Goal: Task Accomplishment & Management: Use online tool/utility

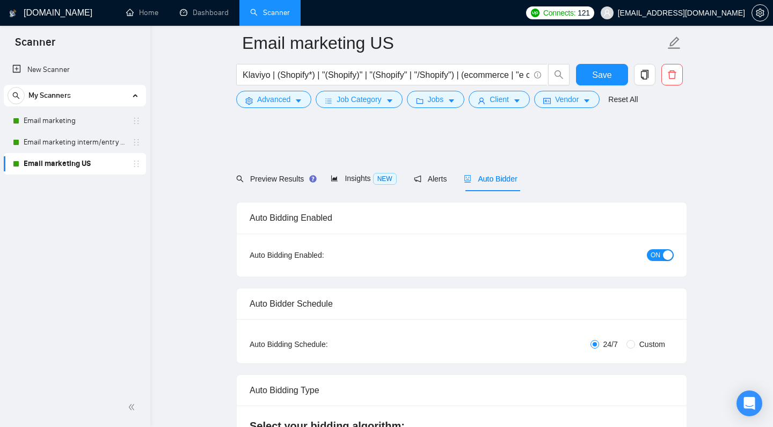
scroll to position [1209, 0]
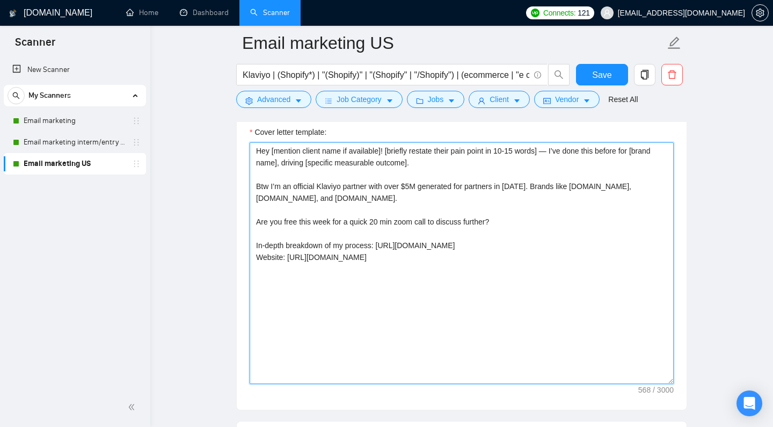
click at [551, 166] on textarea "Hey [mention client name if available]! [briefly restate their pain point in 10…" at bounding box center [462, 263] width 424 height 242
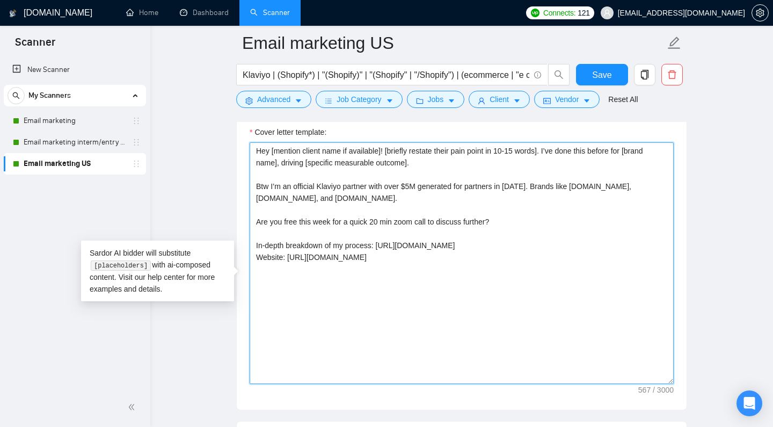
click at [536, 182] on textarea "Hey [mention client name if available]! [briefly restate their pain point in 10…" at bounding box center [462, 263] width 424 height 242
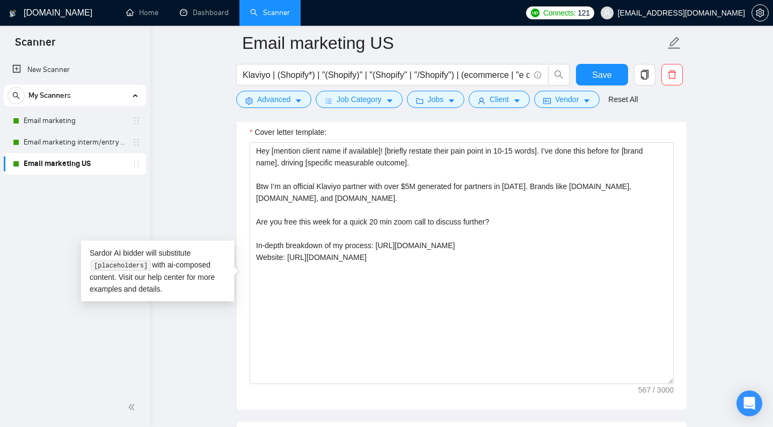
click at [743, 203] on div "[DOMAIN_NAME] Home Dashboard Scanner Connects: 121 [EMAIL_ADDRESS][DOMAIN_NAME]…" at bounding box center [461, 373] width 623 height 3165
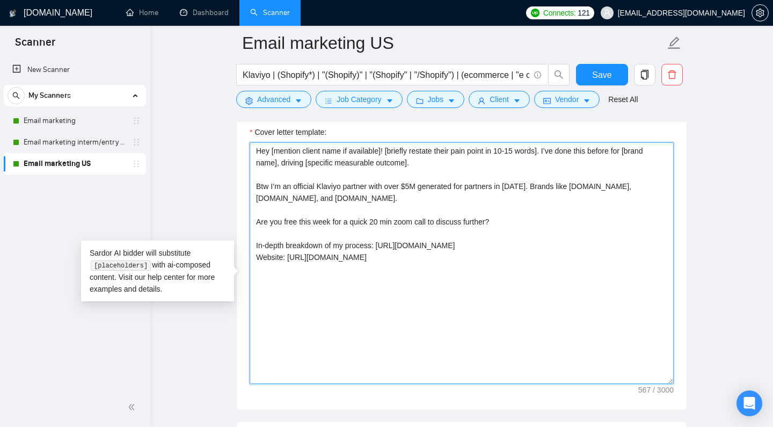
drag, startPoint x: 542, startPoint y: 169, endPoint x: 410, endPoint y: 166, distance: 132.1
click at [410, 166] on textarea "Hey [mention client name if available]! [briefly restate their pain point in 10…" at bounding box center [462, 263] width 424 height 242
click at [511, 164] on textarea "Hey [mention client name if available]! [briefly restate their pain point in 10…" at bounding box center [462, 263] width 424 height 242
drag, startPoint x: 497, startPoint y: 169, endPoint x: 489, endPoint y: 170, distance: 8.1
click at [489, 170] on textarea "Hey [mention client name if available]! [briefly restate their pain point in 10…" at bounding box center [462, 263] width 424 height 242
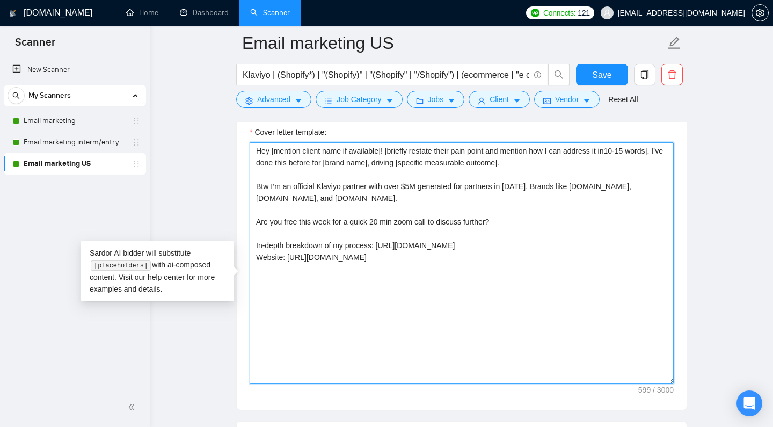
type textarea "Hey [mention client name if available]! [briefly restate their pain point and m…"
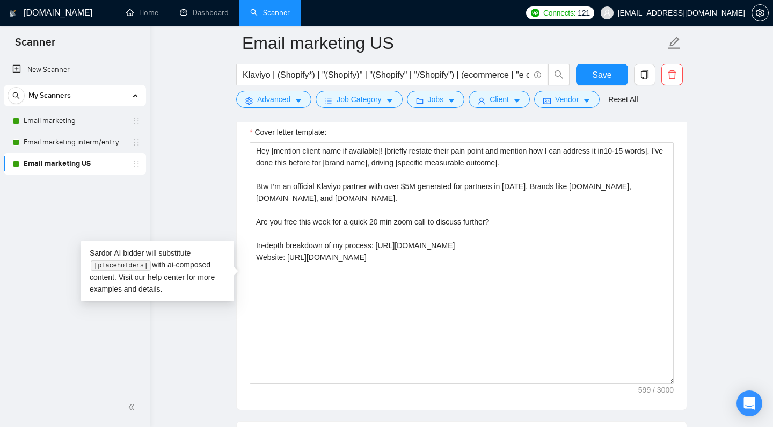
click at [701, 156] on main "Email marketing US Klaviyo | (Shopify*) | "(Shopify)" | "(Shopify" | "/Shopify"…" at bounding box center [462, 353] width 588 height 3039
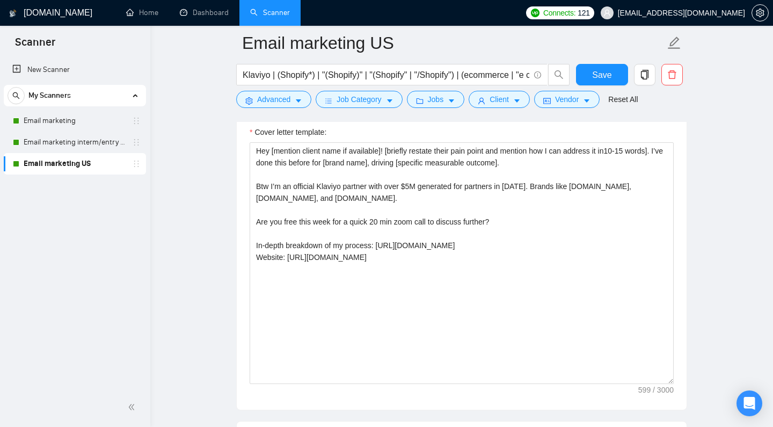
click at [689, 174] on main "Email marketing US Klaviyo | (Shopify*) | "(Shopify)" | "(Shopify" | "/Shopify"…" at bounding box center [462, 353] width 588 height 3039
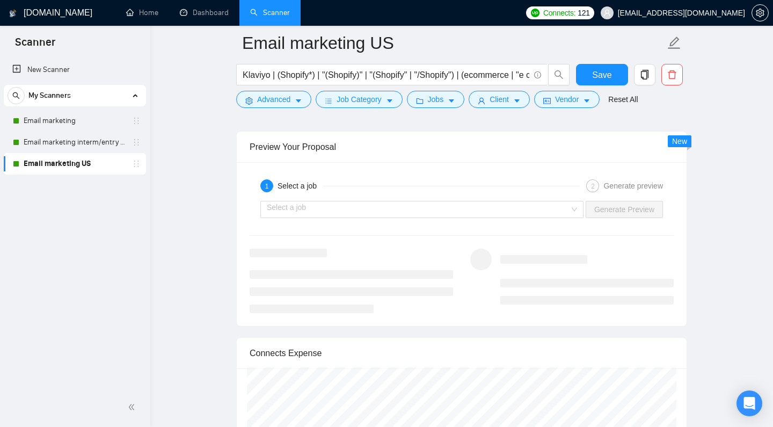
scroll to position [1915, 0]
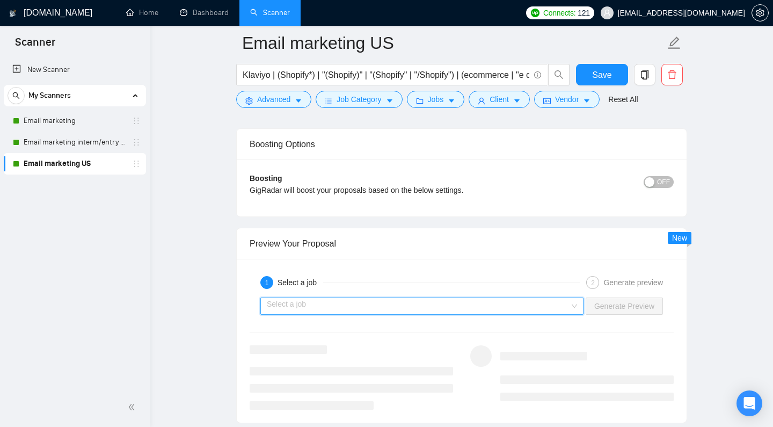
click at [396, 314] on input "search" at bounding box center [418, 306] width 303 height 16
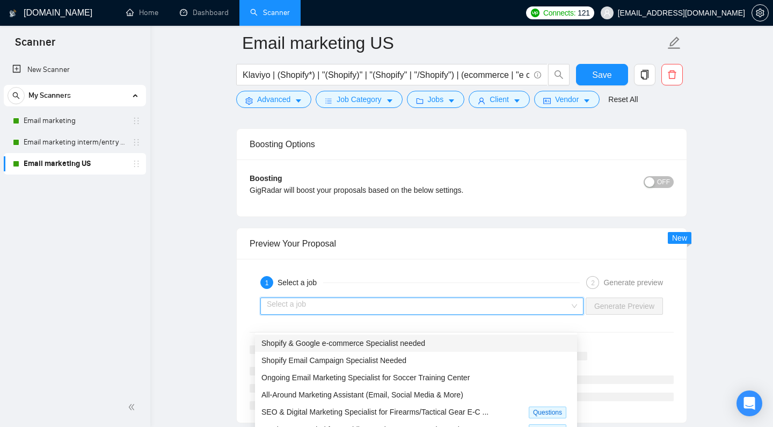
click at [367, 346] on span "Shopify & Google e-commerce Specialist needed" at bounding box center [343, 343] width 164 height 9
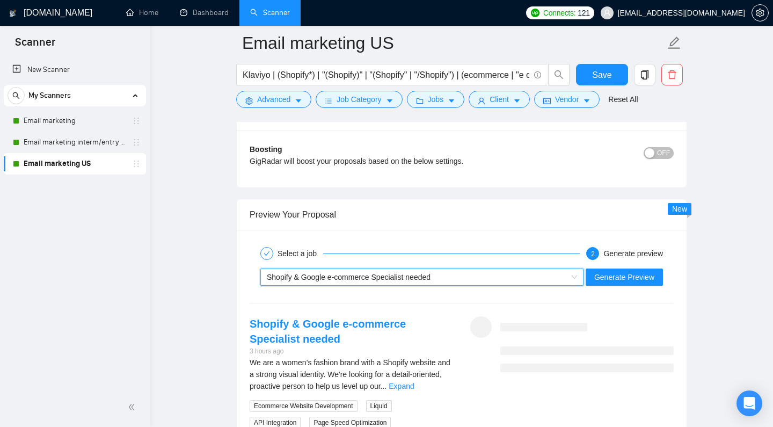
scroll to position [1965, 0]
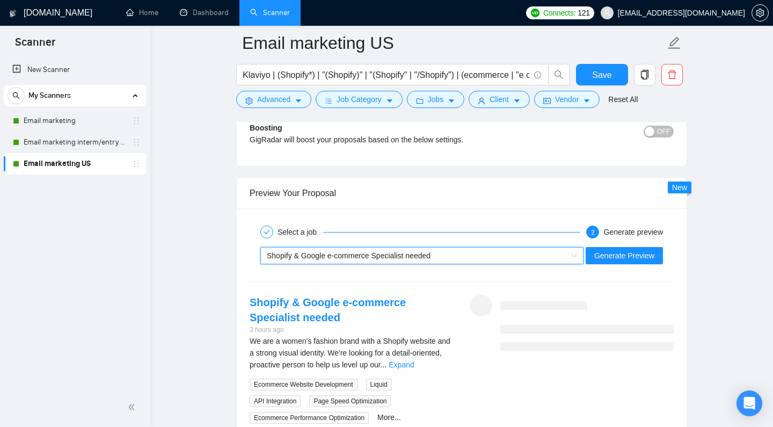
click at [373, 260] on span "Shopify & Google e-commerce Specialist needed" at bounding box center [349, 255] width 164 height 9
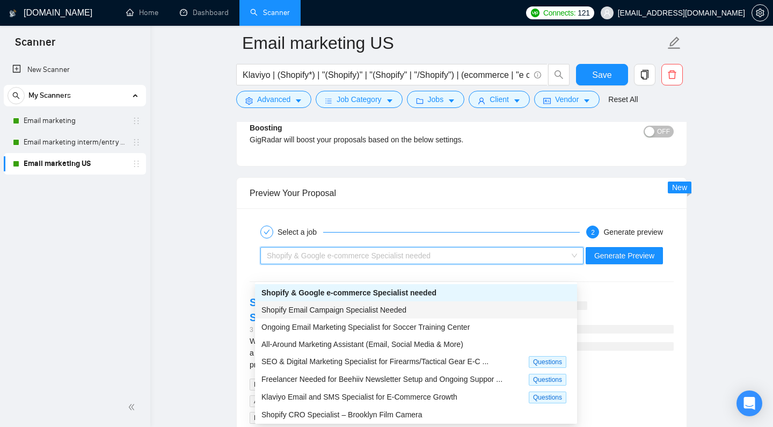
click at [371, 308] on span "Shopify Email Campaign Specialist Needed" at bounding box center [333, 309] width 145 height 9
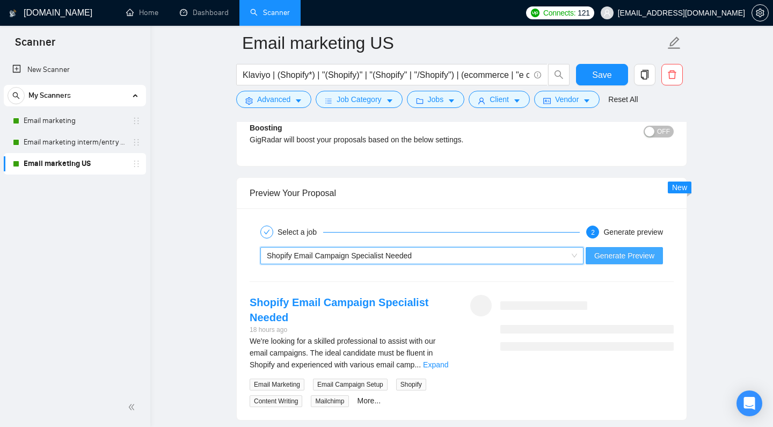
click at [638, 261] on span "Generate Preview" at bounding box center [624, 256] width 60 height 12
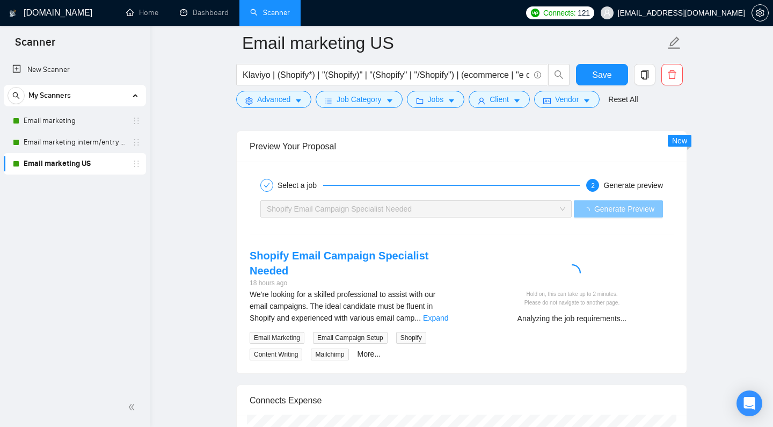
scroll to position [2023, 0]
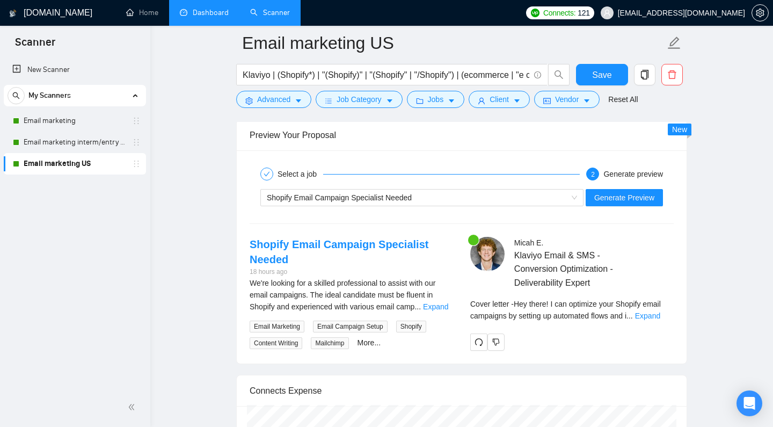
click at [212, 8] on link "Dashboard" at bounding box center [204, 12] width 49 height 9
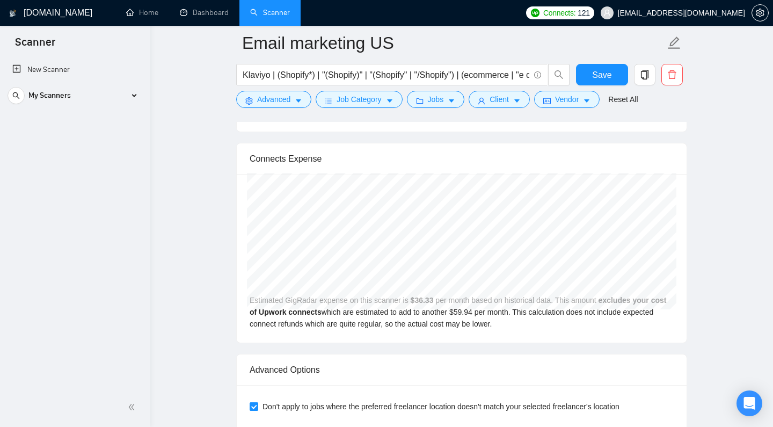
scroll to position [2251, 0]
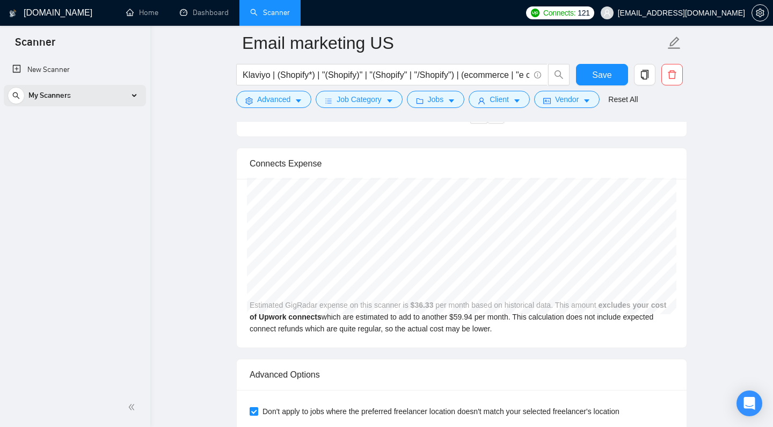
click at [89, 97] on div "My Scanners" at bounding box center [75, 95] width 135 height 21
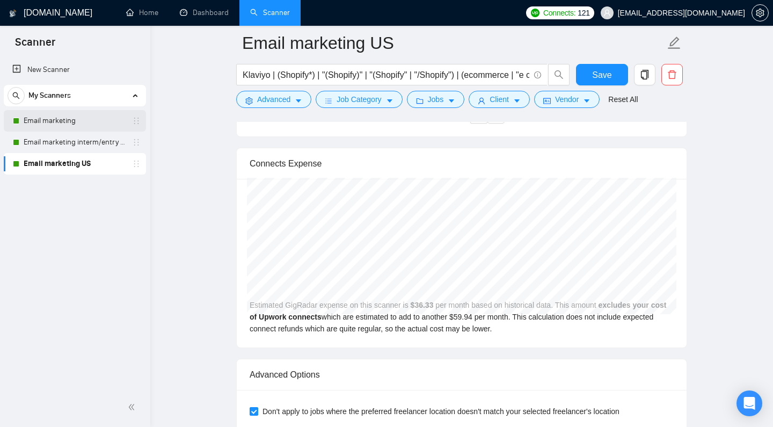
click at [61, 124] on link "Email marketing" at bounding box center [75, 120] width 102 height 21
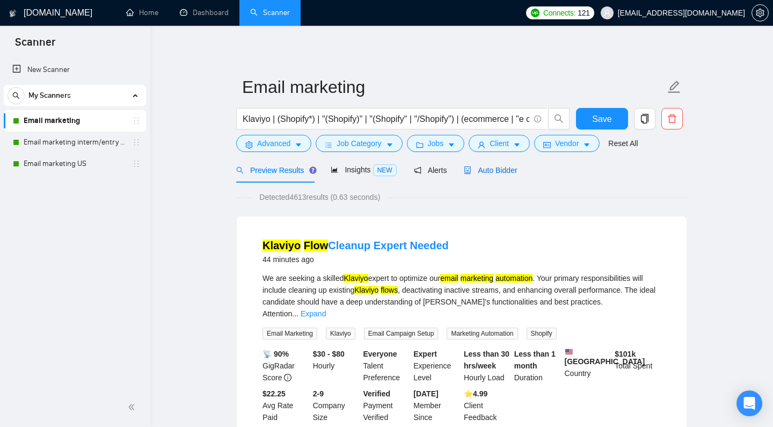
click at [488, 174] on span "Auto Bidder" at bounding box center [490, 170] width 53 height 9
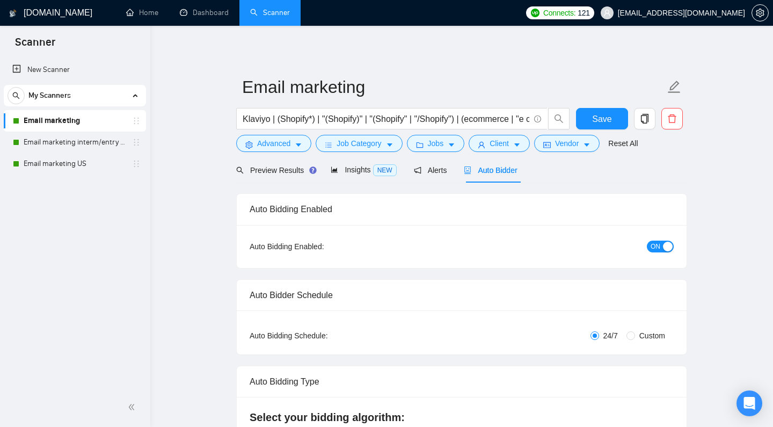
checkbox input "true"
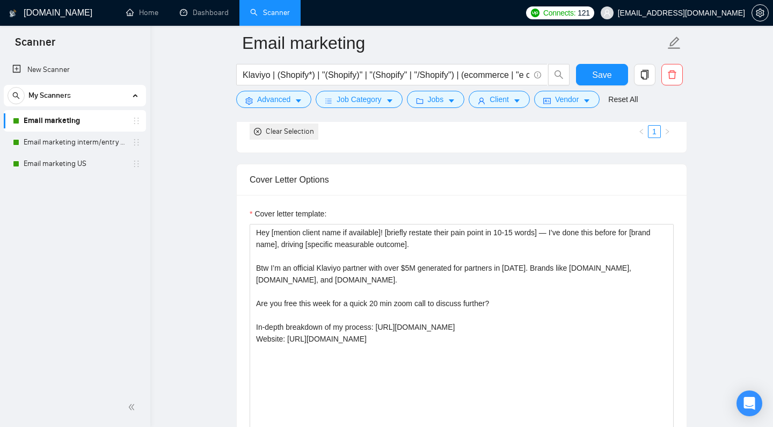
scroll to position [1131, 0]
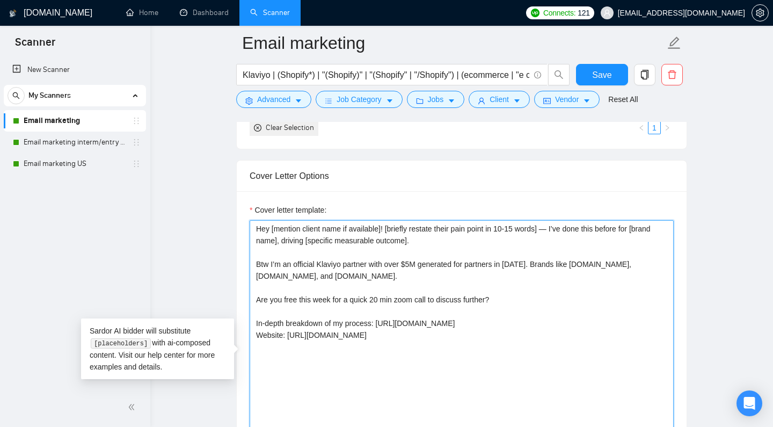
drag, startPoint x: 446, startPoint y: 257, endPoint x: 382, endPoint y: 244, distance: 65.1
click at [382, 244] on textarea "Hey [mention client name if available]! [briefly restate their pain point in 10…" at bounding box center [462, 341] width 424 height 242
click at [318, 295] on textarea "Hey [mention client name if available]! [briefly restate their pain point in 10…" at bounding box center [462, 341] width 424 height 242
drag, startPoint x: 496, startPoint y: 314, endPoint x: 231, endPoint y: 313, distance: 264.7
click at [237, 313] on div "Cover letter template: Hey [mention client name if available]! [briefly restate…" at bounding box center [462, 339] width 450 height 296
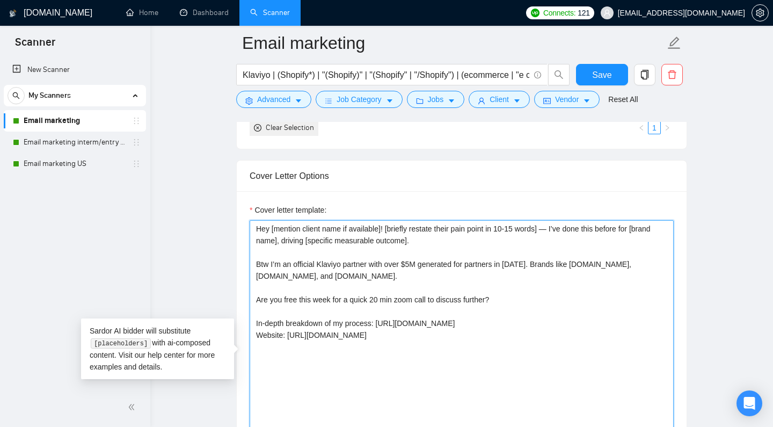
click at [389, 279] on textarea "Hey [mention client name if available]! [briefly restate their pain point in 10…" at bounding box center [462, 341] width 424 height 242
paste textarea "Hey [mention client name if available]! Based on my 5+ years of experience in e…"
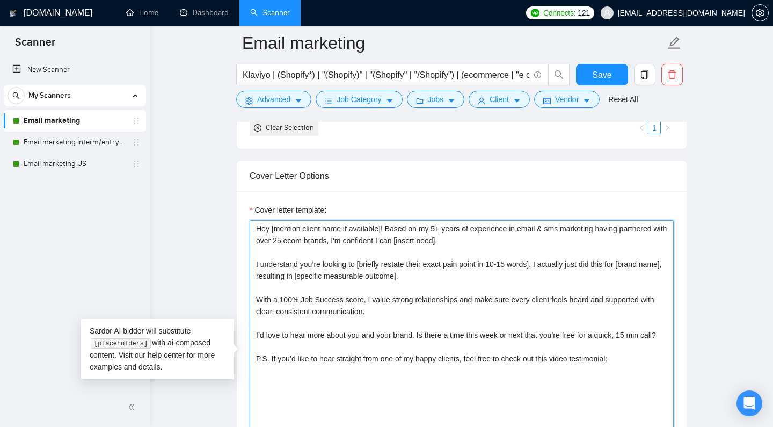
click at [251, 253] on textarea "Hey [mention client name if available]! Based on my 5+ years of experience in e…" at bounding box center [462, 341] width 424 height 242
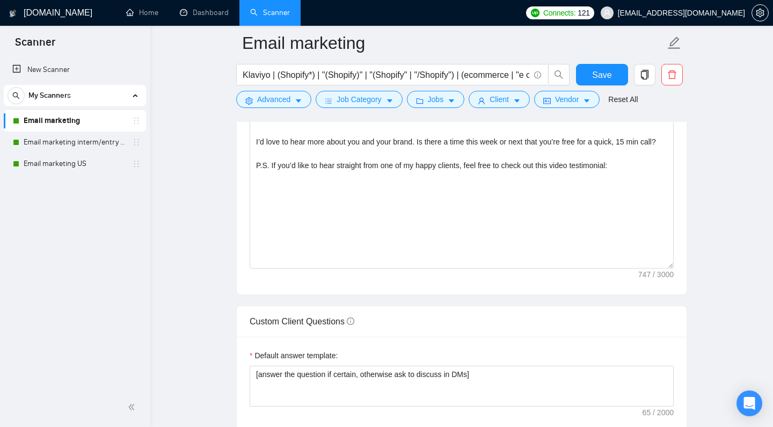
scroll to position [1309, 0]
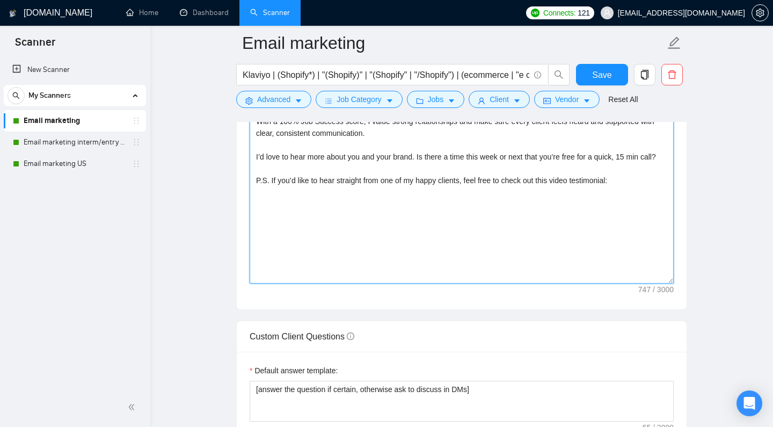
click at [299, 236] on textarea "Hey [mention client name if available]! Based on my 5+ years of experience in e…" at bounding box center [462, 163] width 424 height 242
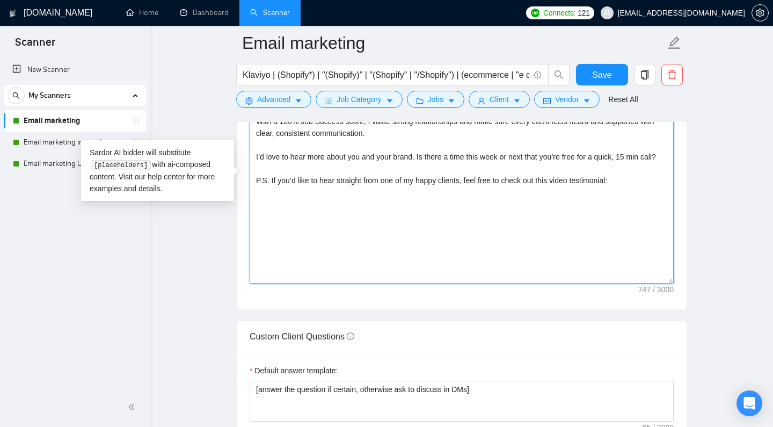
click at [625, 197] on textarea "Hey [mention client name if available]! Based on my 5+ years of experience in e…" at bounding box center [462, 163] width 424 height 242
paste textarea "[URL][DOMAIN_NAME]"
type textarea "Hey [mention client name if available]! Based on my 5+ years of experience in e…"
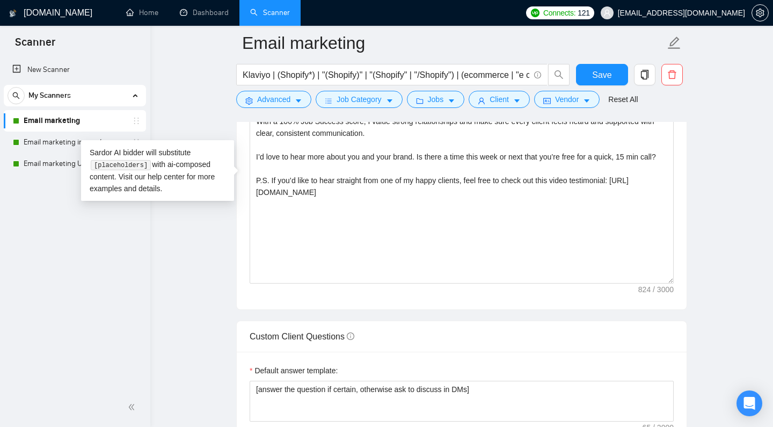
click at [187, 282] on main "Email marketing Klaviyo | (Shopify*) | "(Shopify)" | "(Shopify" | "/Shopify") |…" at bounding box center [462, 337] width 588 height 3206
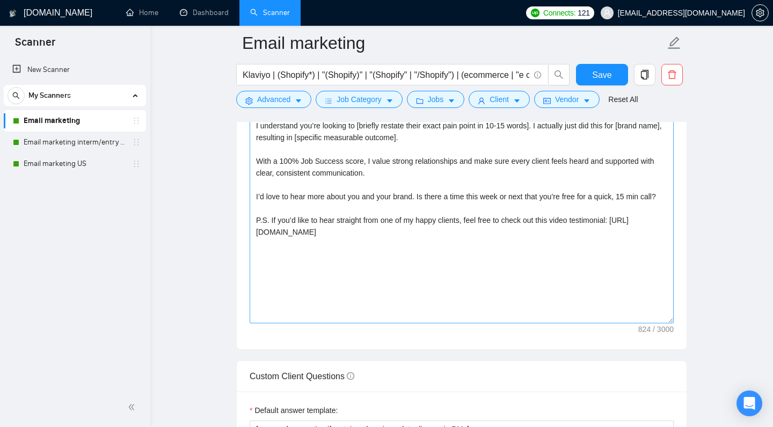
scroll to position [1220, 0]
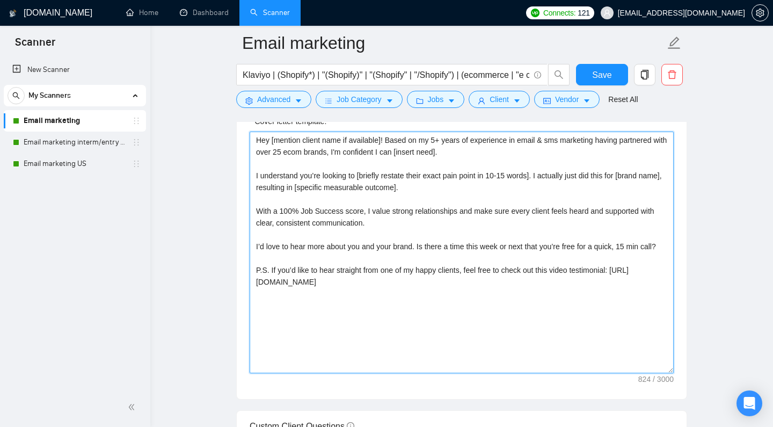
click at [477, 225] on textarea "Hey [mention client name if available]! Based on my 5+ years of experience in e…" at bounding box center [462, 253] width 424 height 242
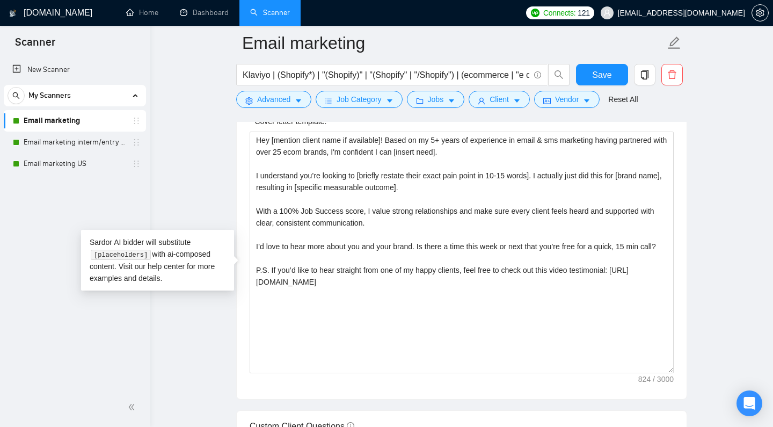
click at [710, 207] on main "Email marketing Klaviyo | (Shopify*) | "(Shopify)" | "(Shopify" | "/Shopify") |…" at bounding box center [462, 426] width 588 height 3206
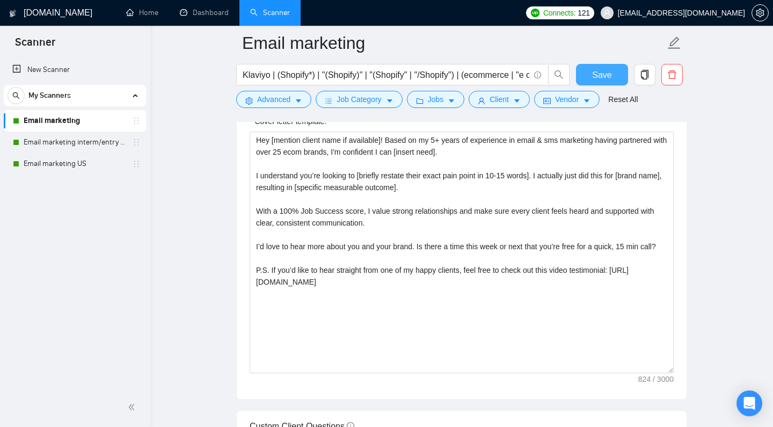
click at [600, 70] on span "Save" at bounding box center [601, 74] width 19 height 13
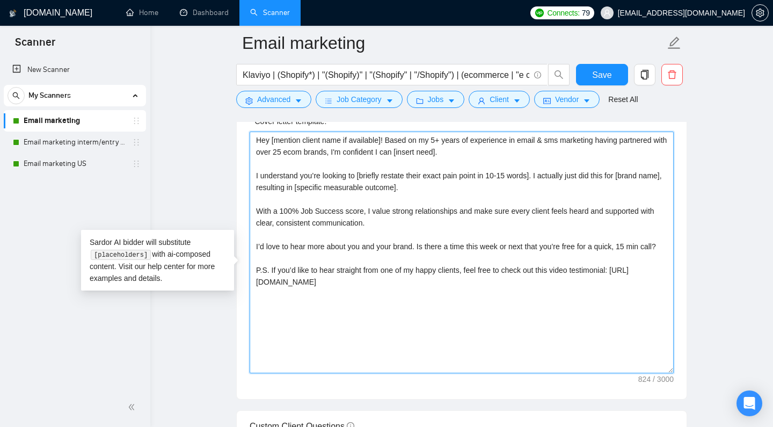
drag, startPoint x: 570, startPoint y: 296, endPoint x: 244, endPoint y: 301, distance: 326.4
click at [244, 301] on div "Cover letter template: Hey [mention client name if available]! Based on my 5+ y…" at bounding box center [462, 251] width 450 height 296
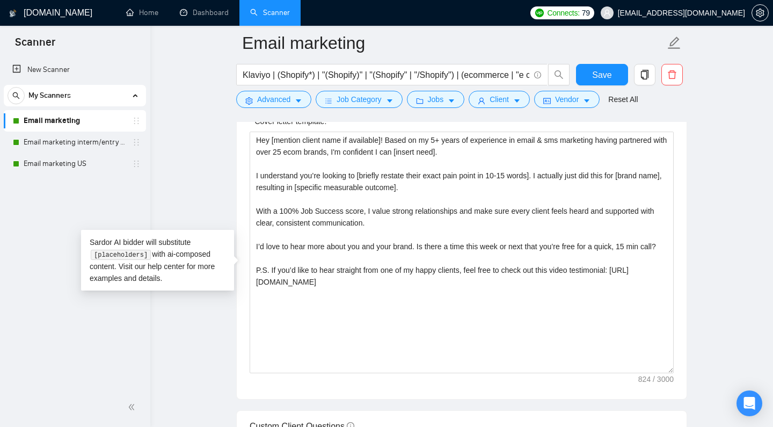
click at [668, 175] on div "Cover letter template: Hey [mention client name if available]! Based on my 5+ y…" at bounding box center [462, 251] width 450 height 296
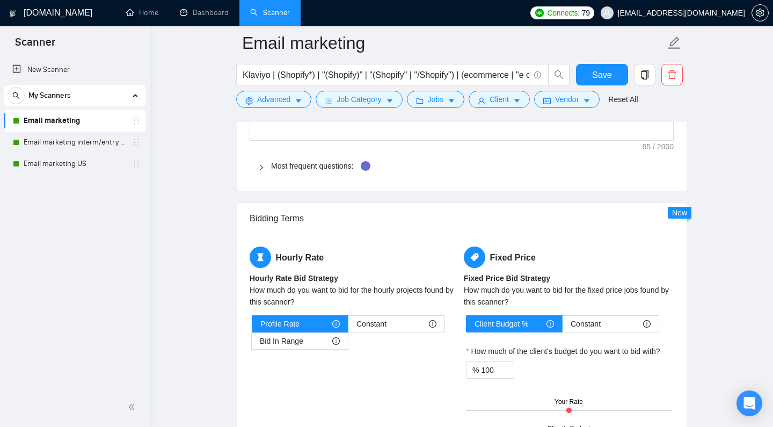
scroll to position [1434, 0]
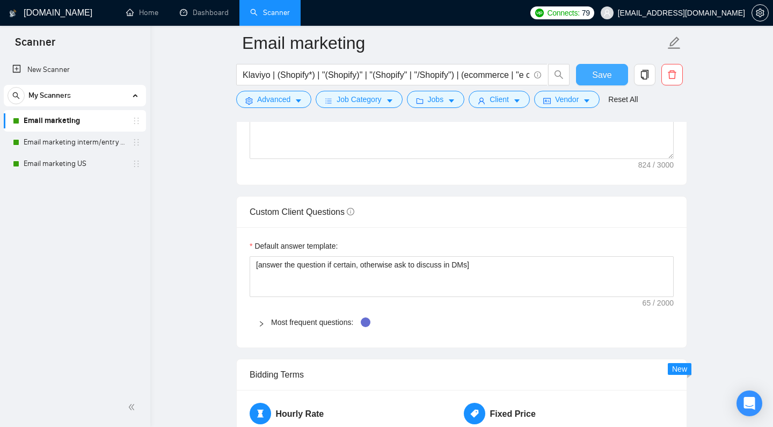
click at [596, 73] on span "Save" at bounding box center [601, 74] width 19 height 13
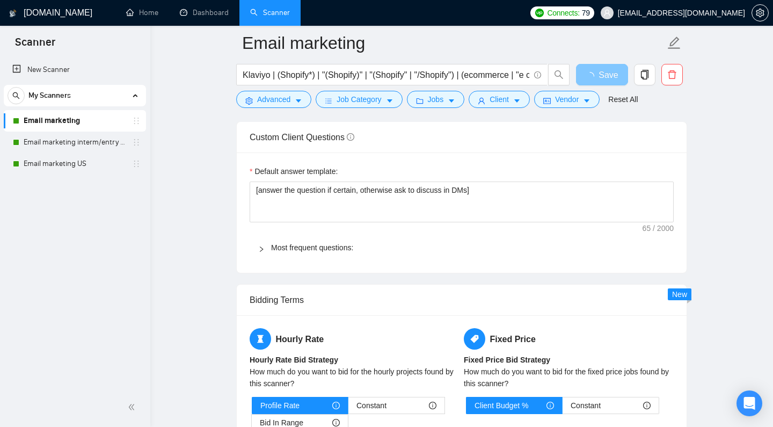
scroll to position [1511, 0]
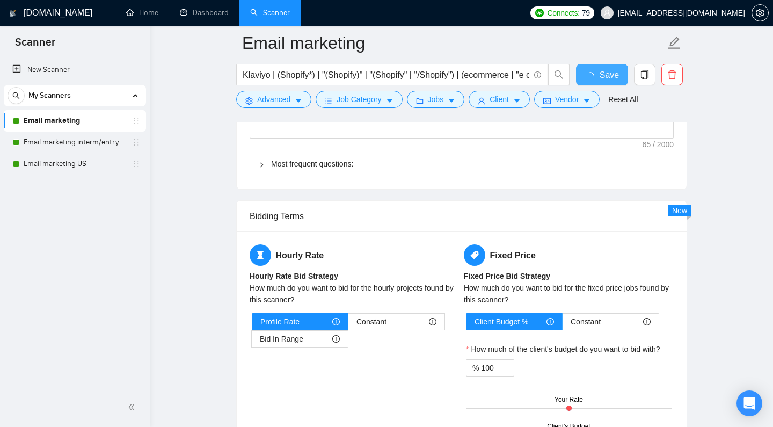
checkbox input "true"
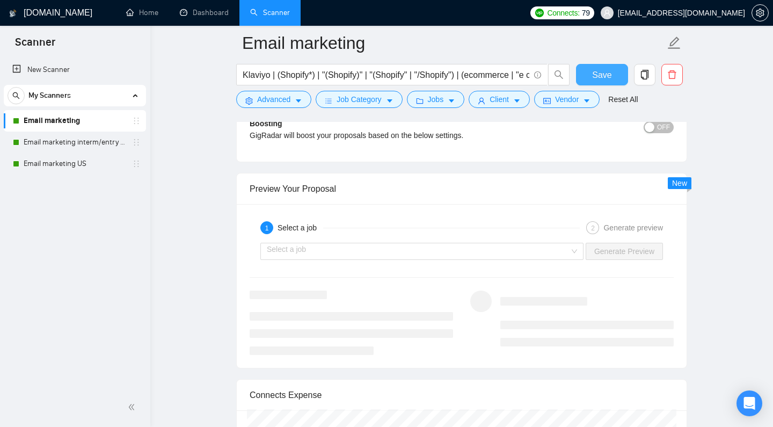
scroll to position [1971, 0]
click at [443, 258] on input "search" at bounding box center [418, 250] width 303 height 16
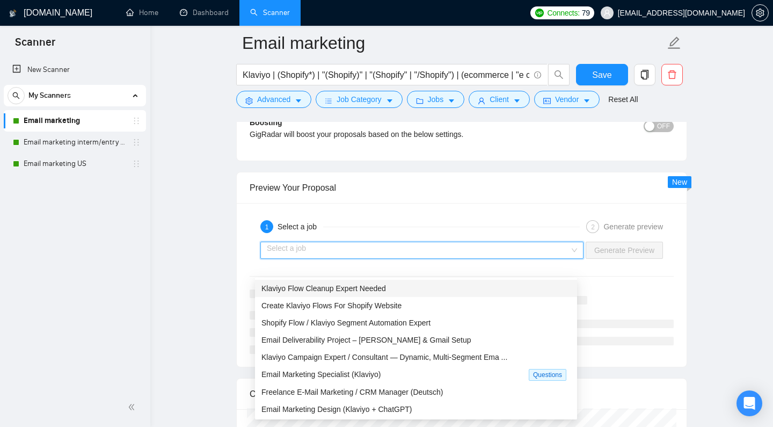
click at [404, 294] on div "Klaviyo Flow Cleanup Expert Needed" at bounding box center [416, 288] width 322 height 17
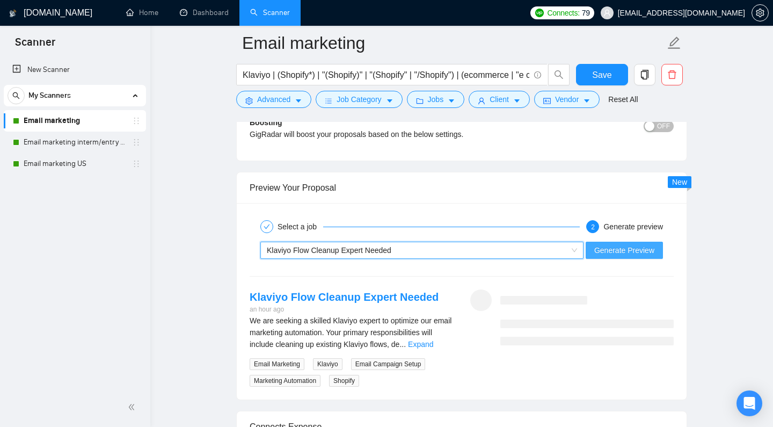
click at [603, 256] on span "Generate Preview" at bounding box center [624, 250] width 60 height 12
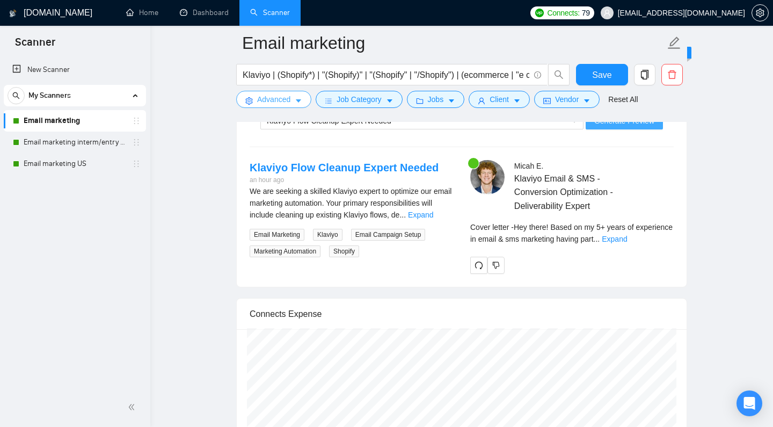
scroll to position [2139, 0]
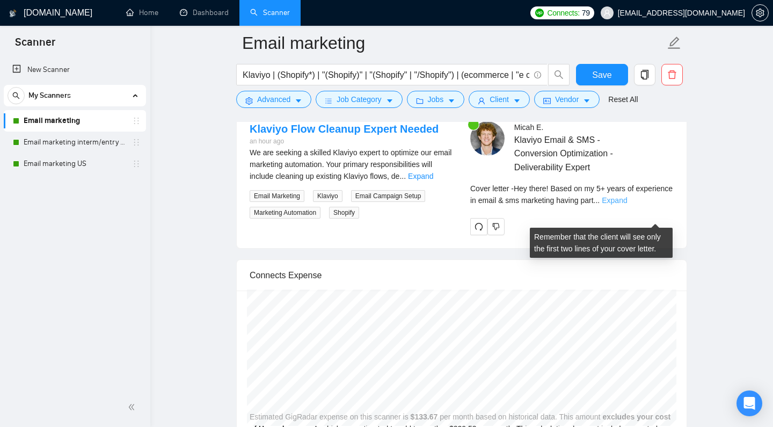
click at [627, 205] on link "Expand" at bounding box center [614, 200] width 25 height 9
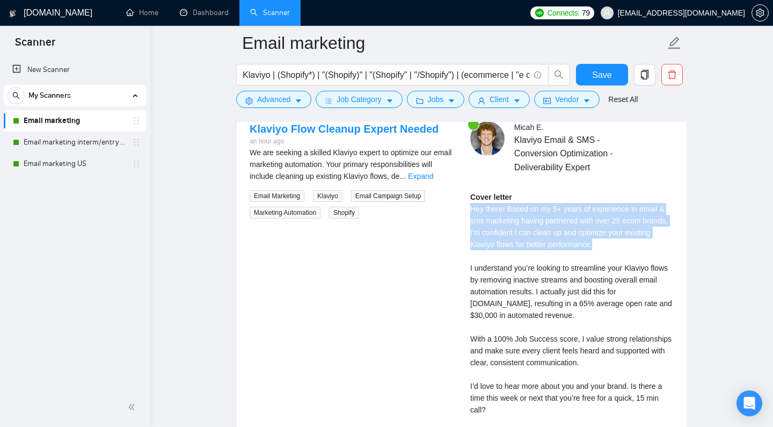
drag, startPoint x: 626, startPoint y: 261, endPoint x: 463, endPoint y: 225, distance: 166.6
click at [463, 225] on div "[PERSON_NAME] Klaviyo Email & SMS - Conversion Optimization - Deliverability Ex…" at bounding box center [572, 306] width 221 height 370
copy div "Hey there! Based on my 5+ years of experience in email & sms marketing having p…"
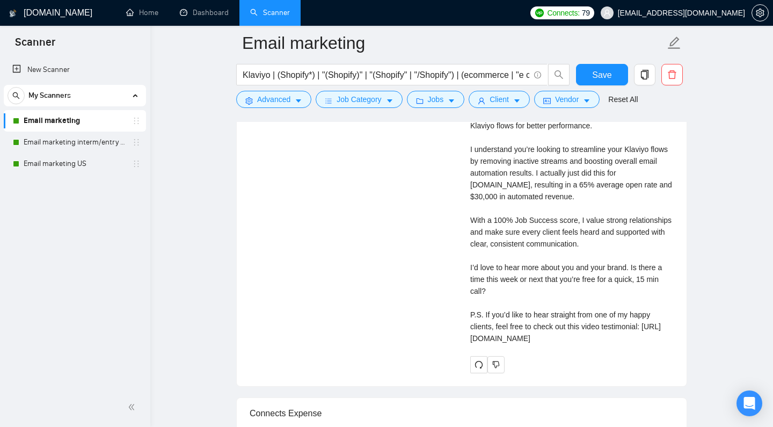
scroll to position [2223, 0]
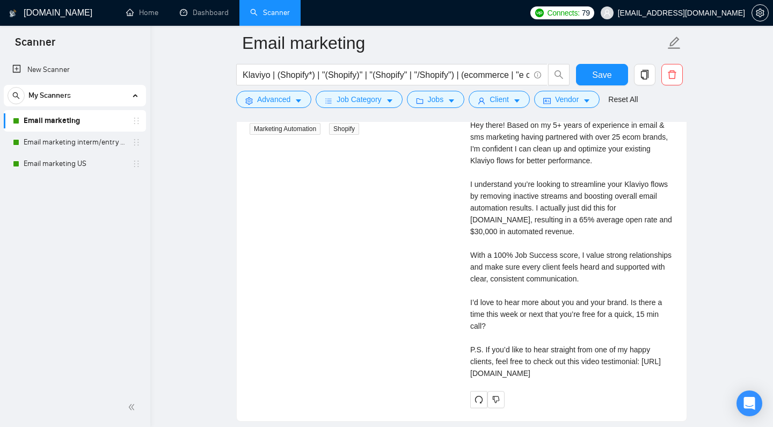
drag, startPoint x: 578, startPoint y: 396, endPoint x: 458, endPoint y: 144, distance: 278.6
click at [462, 144] on div "[PERSON_NAME] Klaviyo Email & SMS - Conversion Optimization - Deliverability Ex…" at bounding box center [572, 223] width 221 height 370
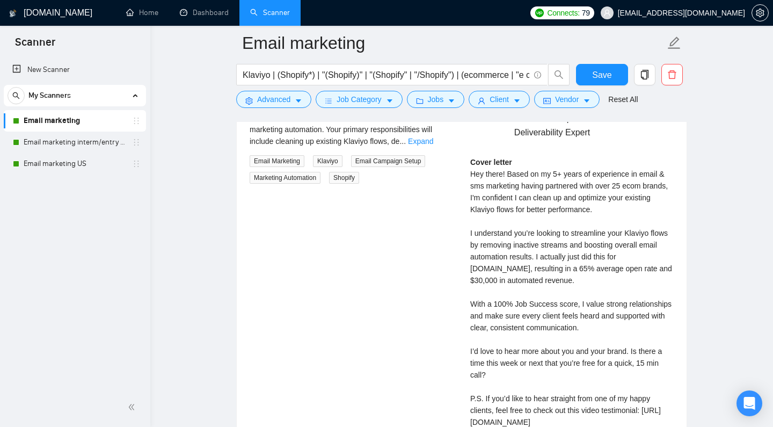
scroll to position [2176, 0]
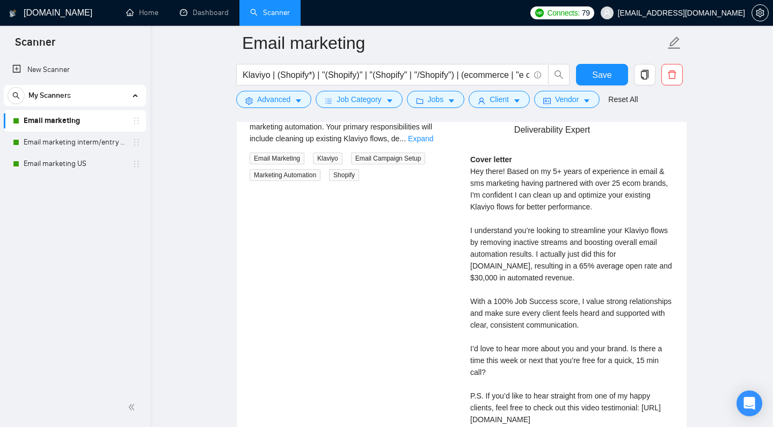
copy div "Hey there! Based on my 5+ years of experience in email & sms marketing having p…"
click at [366, 241] on div "Klaviyo Flow Cleanup Expert Needed an hour ago We are seeking a skilled Klaviyo…" at bounding box center [461, 269] width 441 height 370
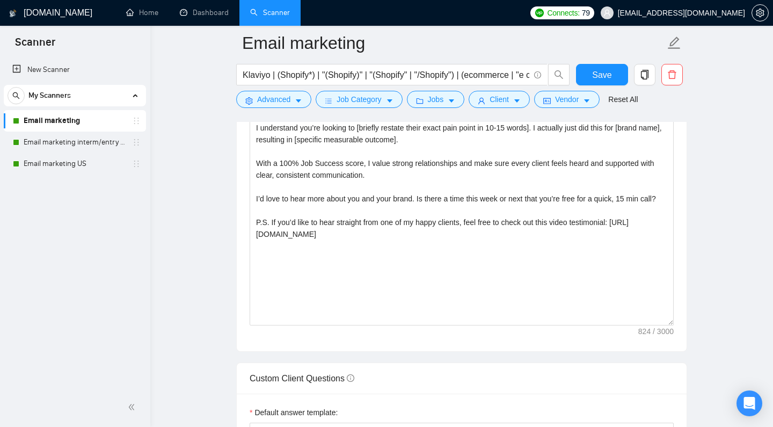
scroll to position [1218, 0]
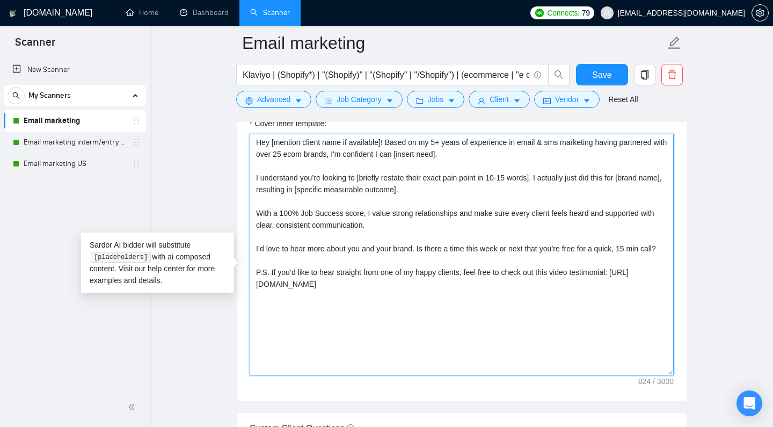
drag, startPoint x: 601, startPoint y: 307, endPoint x: 233, endPoint y: 161, distance: 396.2
click at [237, 161] on div "Cover letter template: Hey [mention client name if available]! Based on my 5+ y…" at bounding box center [462, 253] width 450 height 296
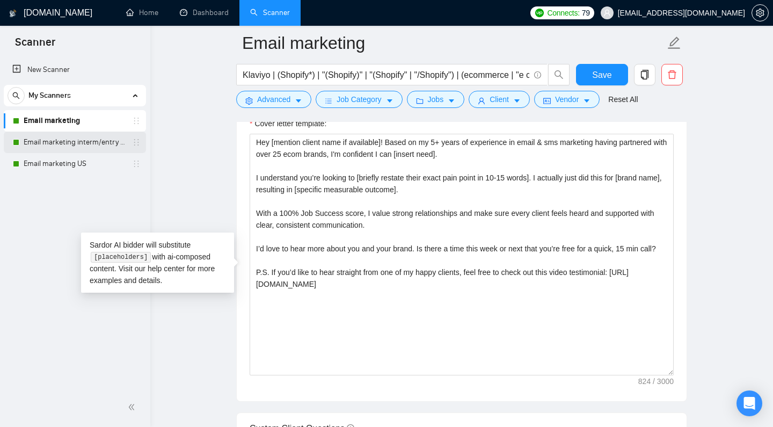
click at [64, 140] on link "Email marketing interm/entry level" at bounding box center [75, 142] width 102 height 21
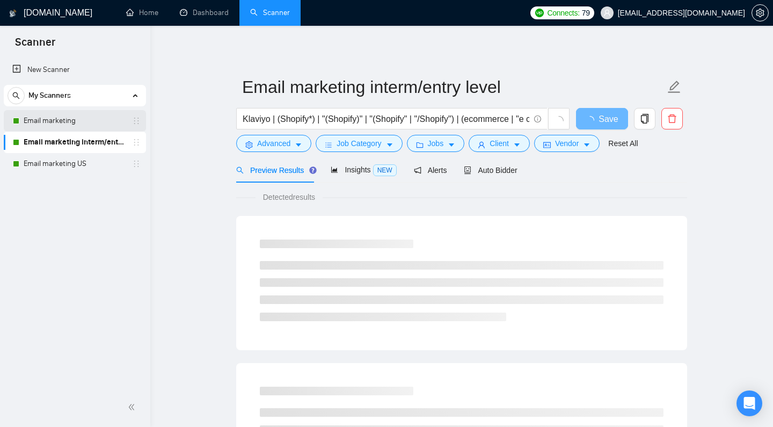
click at [101, 126] on link "Email marketing" at bounding box center [75, 120] width 102 height 21
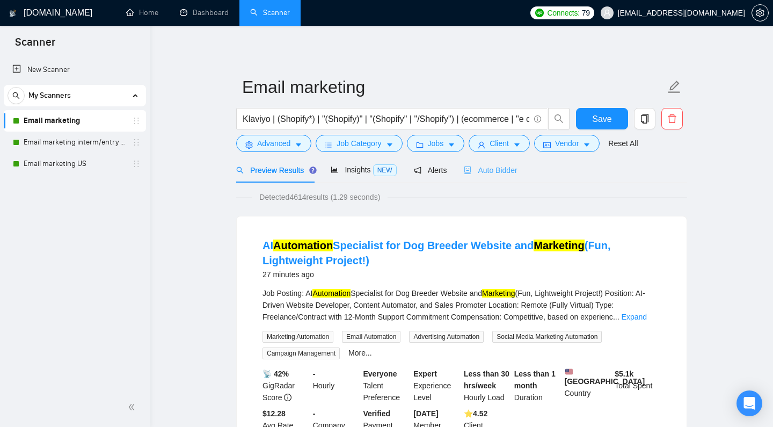
click at [493, 176] on div "Auto Bidder" at bounding box center [490, 169] width 53 height 25
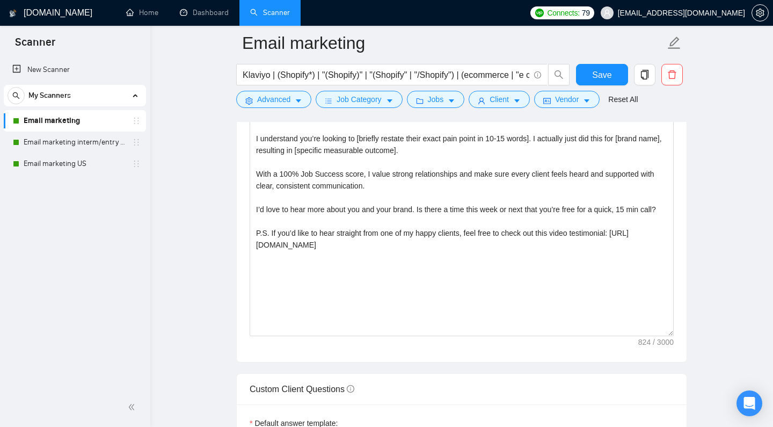
scroll to position [1248, 0]
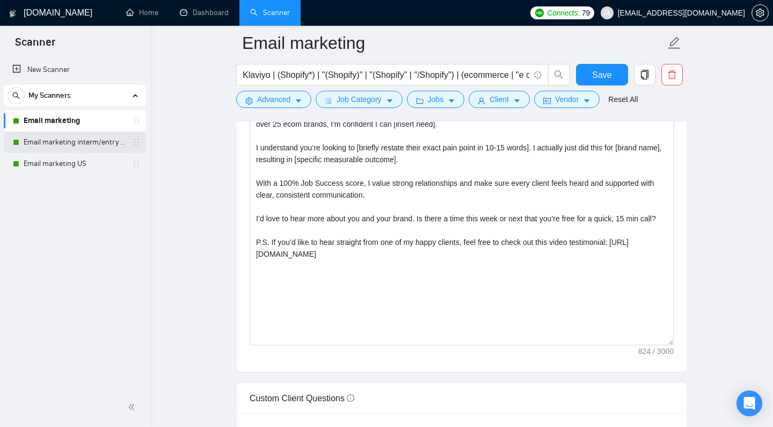
click at [91, 143] on link "Email marketing interm/entry level" at bounding box center [75, 142] width 102 height 21
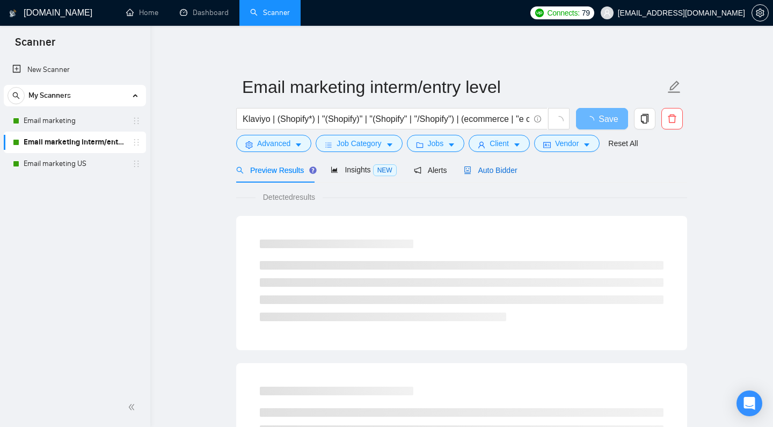
click at [483, 174] on span "Auto Bidder" at bounding box center [490, 170] width 53 height 9
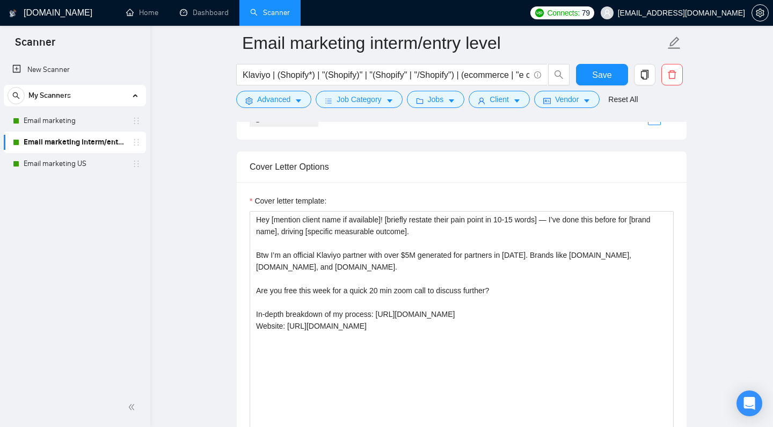
scroll to position [1143, 0]
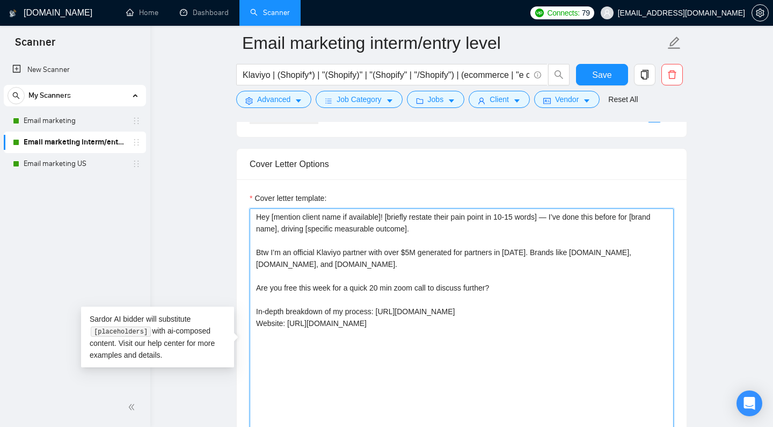
drag, startPoint x: 424, startPoint y: 353, endPoint x: 208, endPoint y: 207, distance: 260.7
click at [208, 207] on main "Email marketing interm/entry level Klaviyo | (Shopify*) | "(Shopify)" | "(Shopi…" at bounding box center [462, 417] width 588 height 3035
paste textarea "Based on my 5+ years of experience in email & sms marketing having partnered wi…"
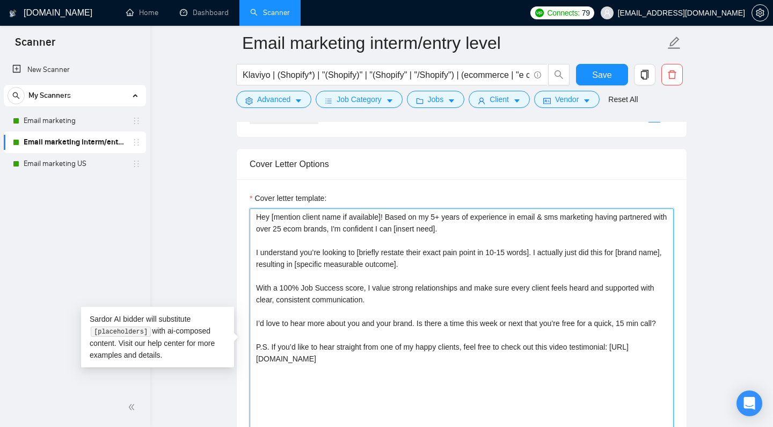
type textarea "Hey [mention client name if available]! Based on my 5+ years of experience in e…"
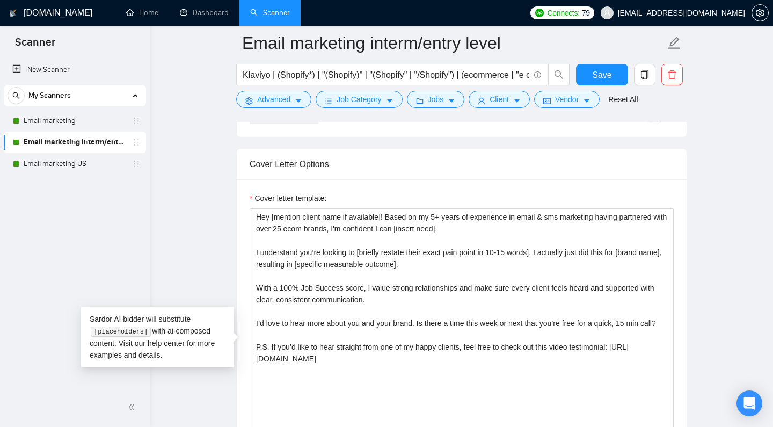
click at [188, 222] on main "Email marketing interm/entry level Klaviyo | (Shopify*) | "(Shopify)" | "(Shopi…" at bounding box center [462, 417] width 588 height 3035
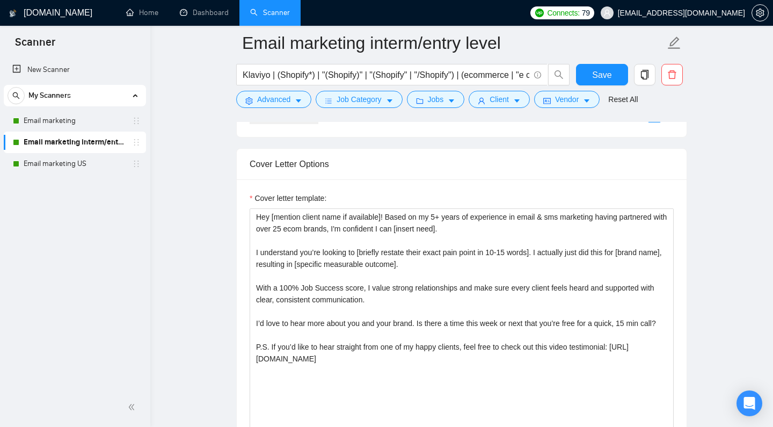
click at [623, 93] on div "Reset all filters" at bounding box center [623, 93] width 0 height 0
click at [581, 70] on button "Save" at bounding box center [602, 74] width 52 height 21
click at [98, 161] on link "Email marketing US" at bounding box center [75, 163] width 102 height 21
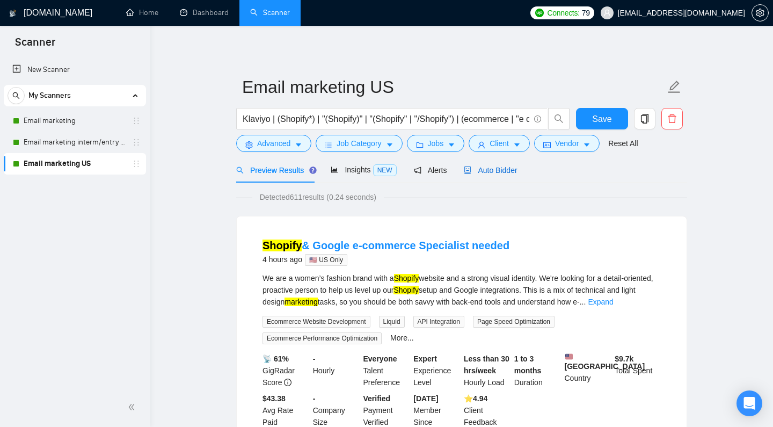
click at [493, 174] on span "Auto Bidder" at bounding box center [490, 170] width 53 height 9
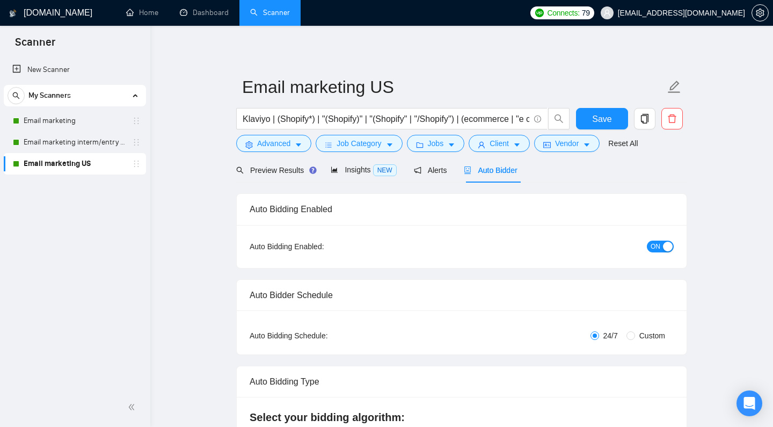
checkbox input "true"
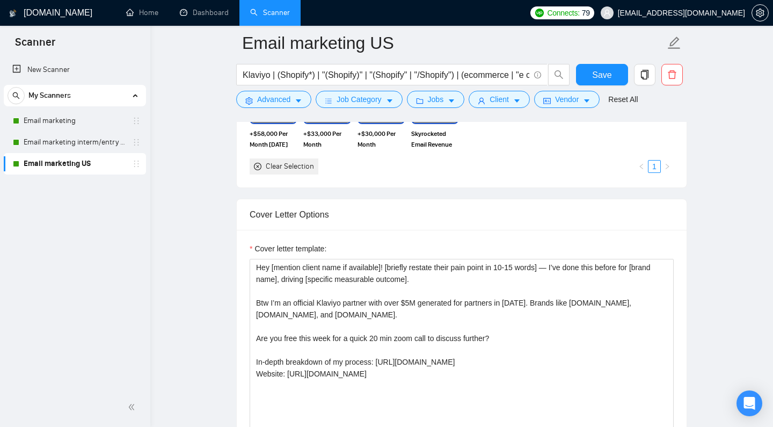
scroll to position [1247, 0]
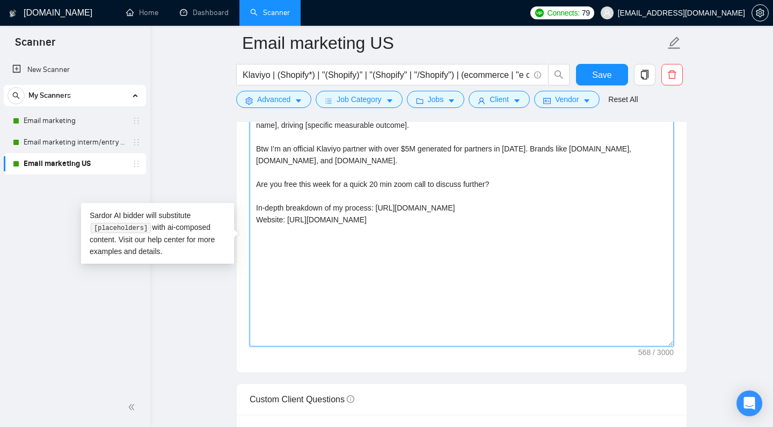
drag, startPoint x: 404, startPoint y: 267, endPoint x: 232, endPoint y: 122, distance: 224.7
click at [237, 122] on div "Cover letter template: Hey [mention client name if available]! [briefly restate…" at bounding box center [462, 224] width 450 height 296
paste textarea "Based on my 5+ years of experience in email & sms marketing having partnered wi…"
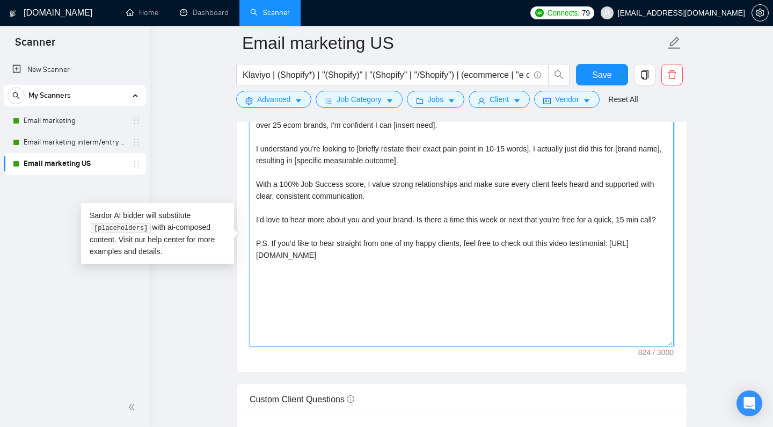
type textarea "Hey [mention client name if available]! Based on my 5+ years of experience in e…"
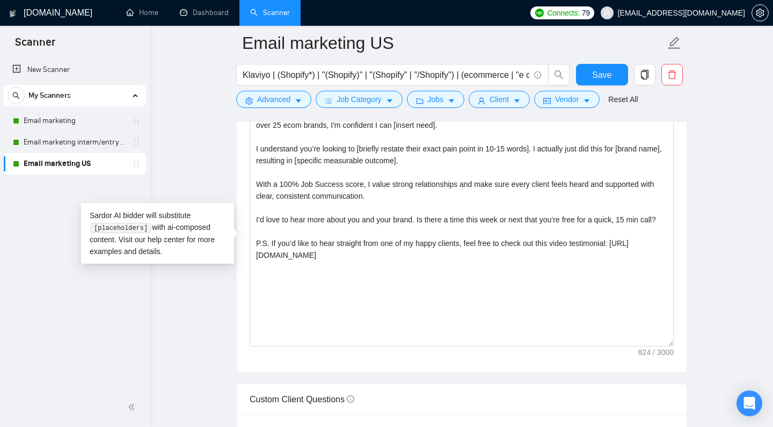
click at [188, 118] on main "Email marketing US Klaviyo | (Shopify*) | "(Shopify)" | "(Shopify" | "/Shopify"…" at bounding box center [462, 315] width 588 height 3039
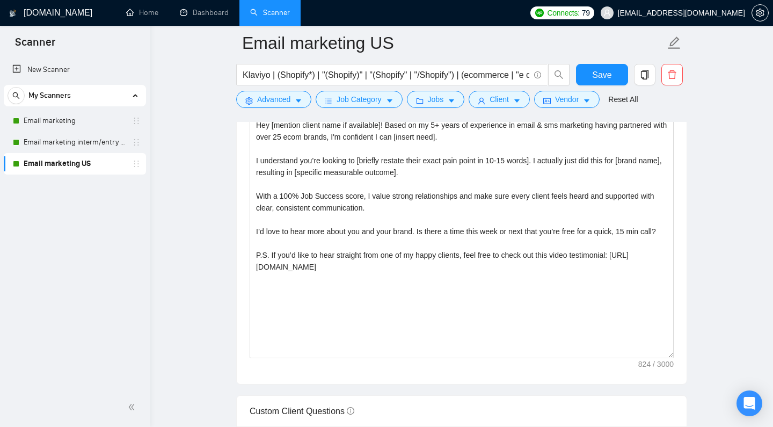
scroll to position [1232, 0]
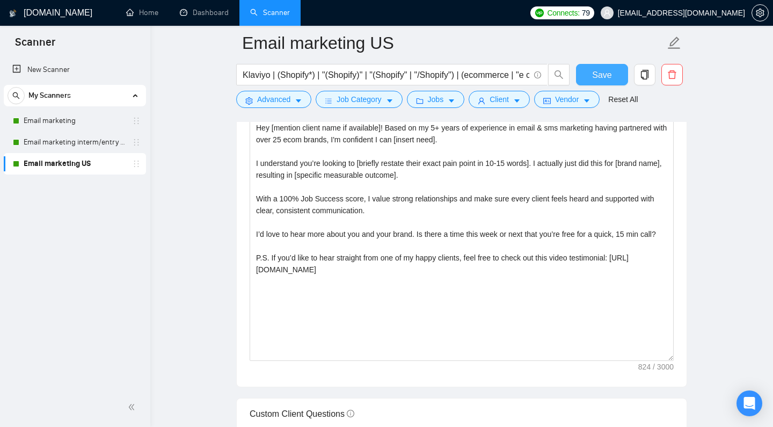
click at [597, 72] on span "Save" at bounding box center [601, 74] width 19 height 13
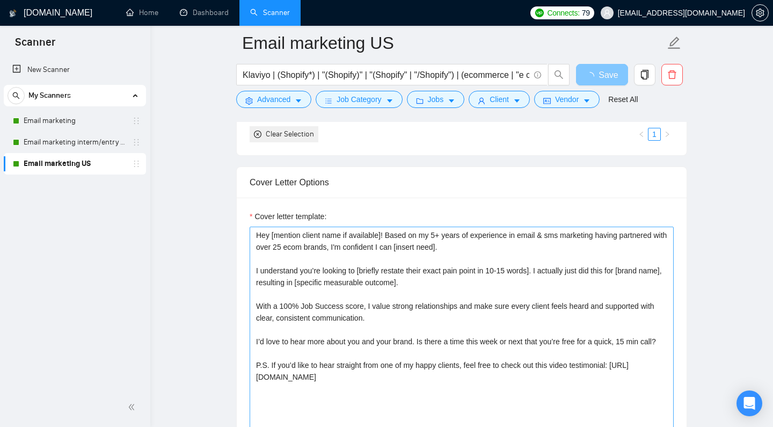
scroll to position [1132, 0]
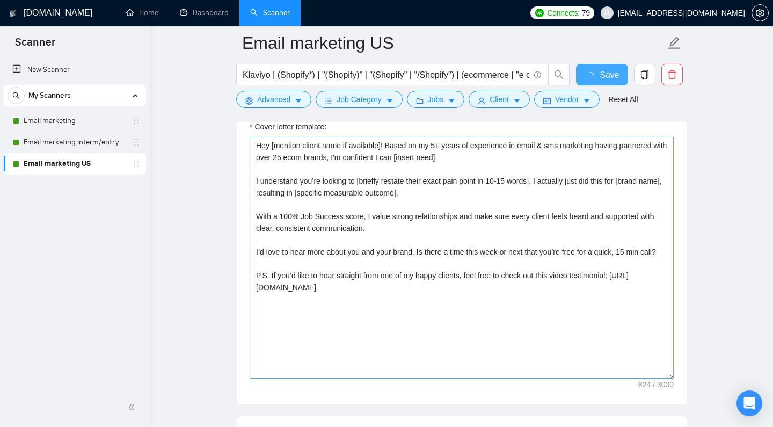
checkbox input "true"
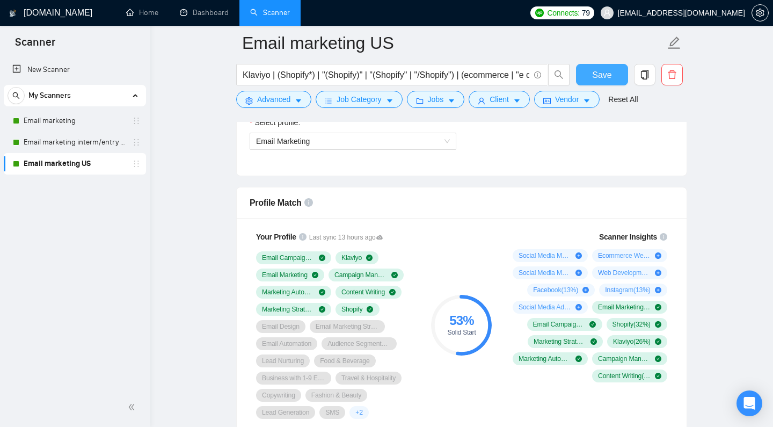
scroll to position [627, 0]
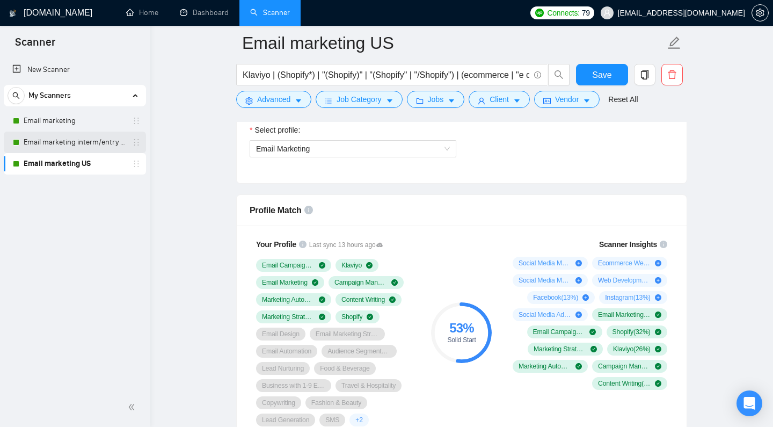
click at [102, 134] on link "Email marketing interm/entry level" at bounding box center [75, 142] width 102 height 21
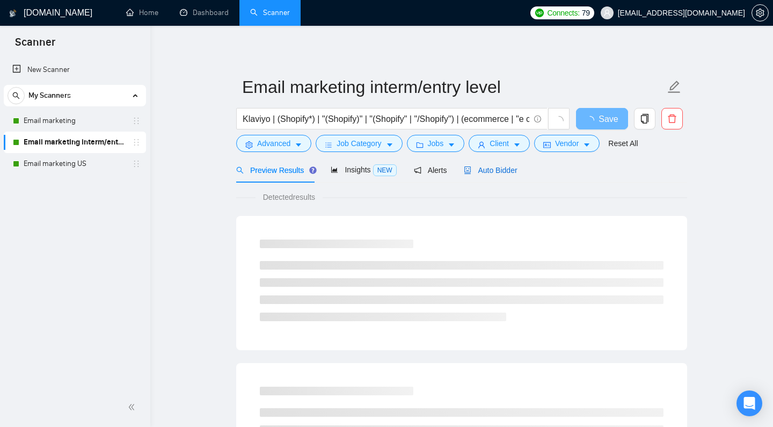
click at [483, 174] on span "Auto Bidder" at bounding box center [490, 170] width 53 height 9
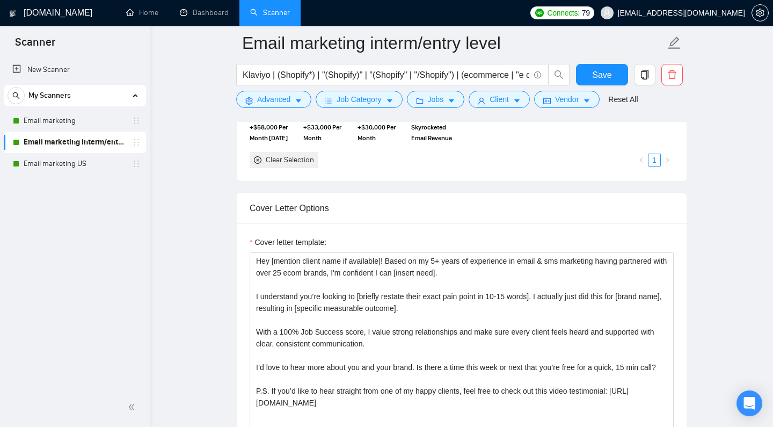
scroll to position [1179, 0]
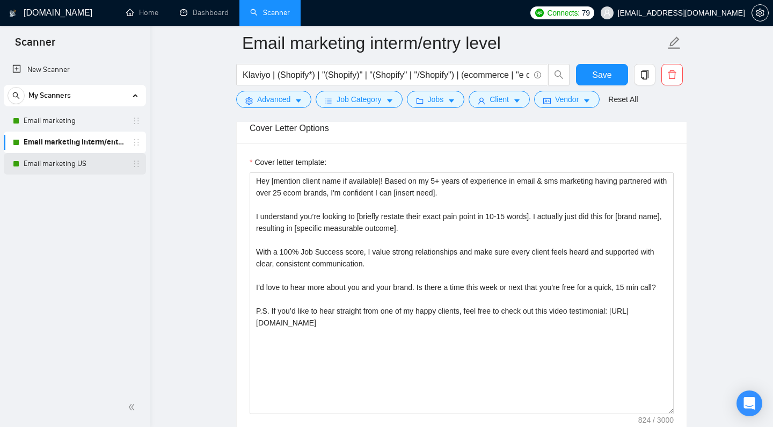
click at [61, 168] on link "Email marketing US" at bounding box center [75, 163] width 102 height 21
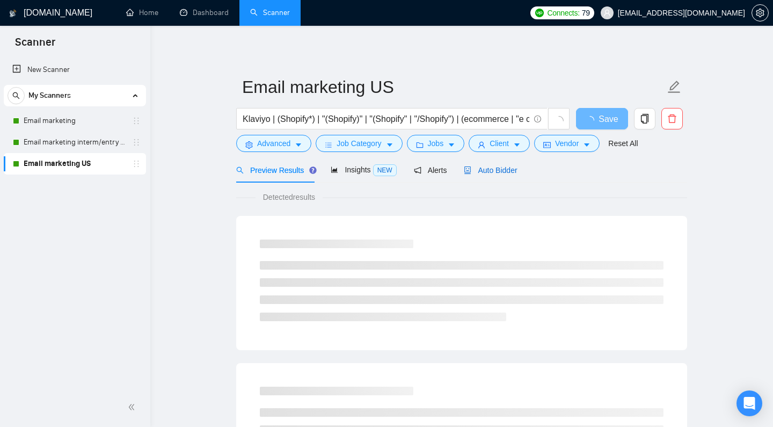
click at [501, 174] on span "Auto Bidder" at bounding box center [490, 170] width 53 height 9
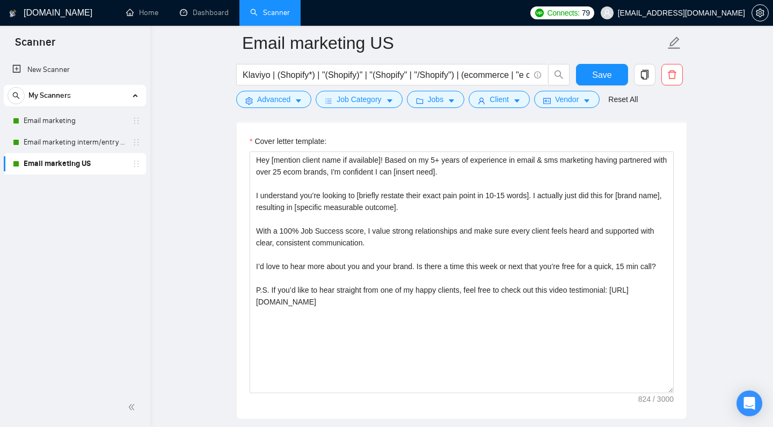
scroll to position [1294, 0]
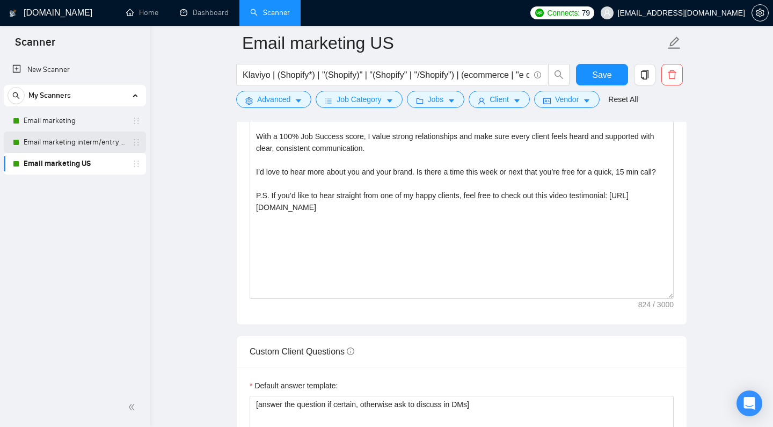
click at [82, 137] on link "Email marketing interm/entry level" at bounding box center [75, 142] width 102 height 21
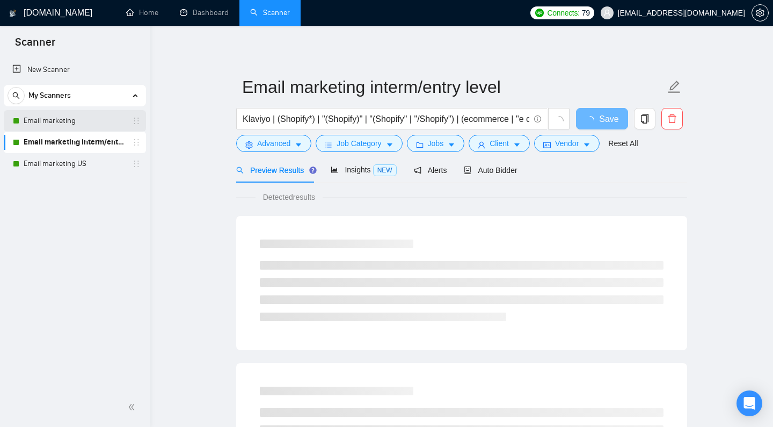
click at [83, 125] on link "Email marketing" at bounding box center [75, 120] width 102 height 21
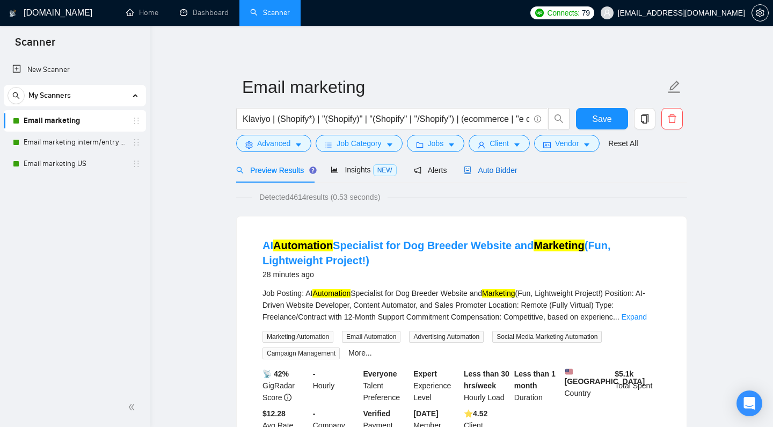
click at [501, 176] on div "Auto Bidder" at bounding box center [490, 170] width 53 height 12
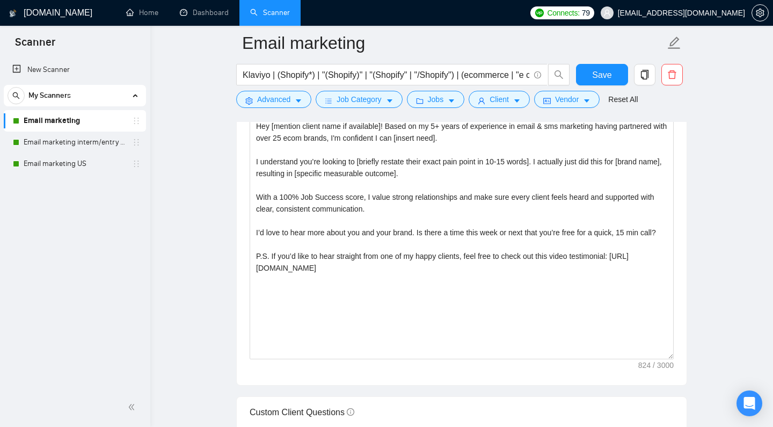
scroll to position [1208, 0]
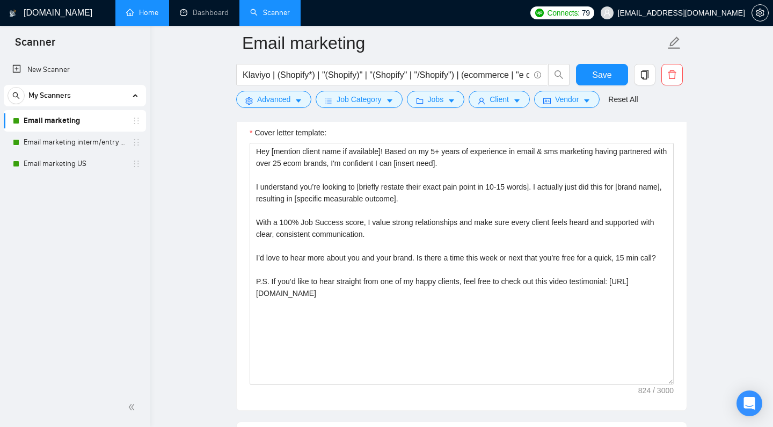
click at [135, 8] on link "Home" at bounding box center [142, 12] width 32 height 9
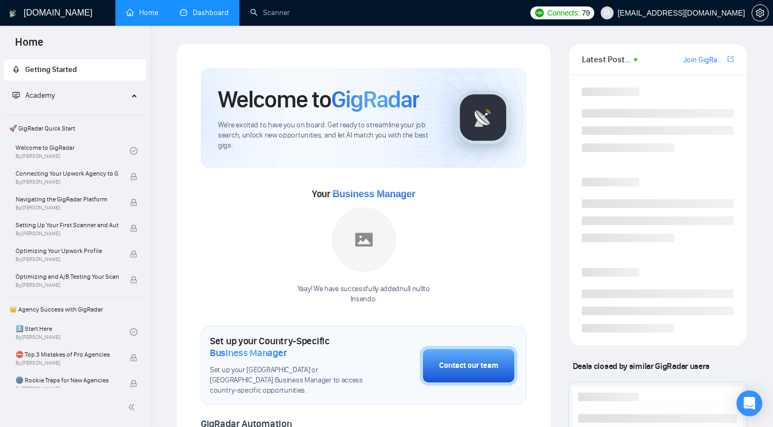
click at [211, 17] on link "Dashboard" at bounding box center [204, 12] width 49 height 9
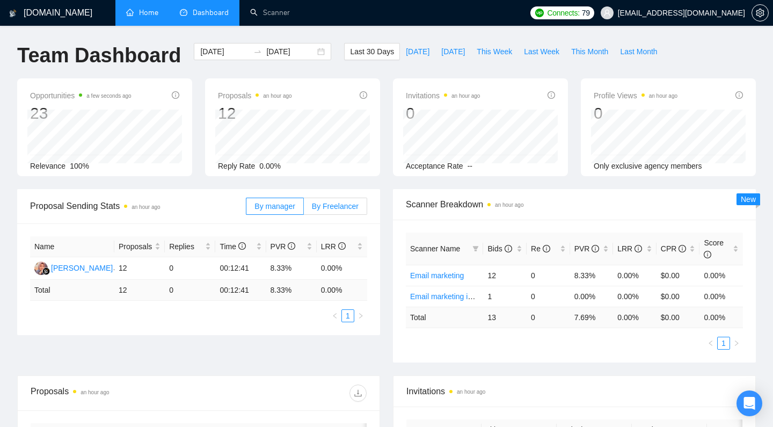
click at [312, 210] on span "By Freelancer" at bounding box center [335, 206] width 47 height 9
click at [304, 209] on input "By Freelancer" at bounding box center [304, 209] width 0 height 0
click at [283, 210] on span "By manager" at bounding box center [274, 206] width 40 height 9
click at [246, 209] on input "By manager" at bounding box center [246, 209] width 0 height 0
click at [326, 203] on span "By Freelancer" at bounding box center [335, 206] width 47 height 9
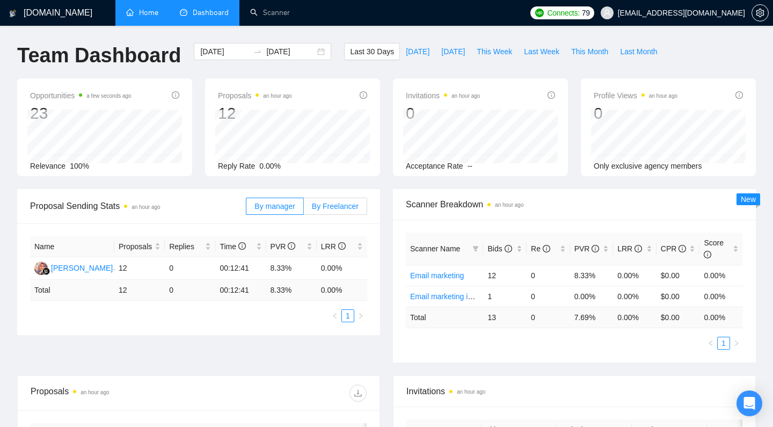
click at [304, 209] on input "By Freelancer" at bounding box center [304, 209] width 0 height 0
click at [294, 208] on span "By manager" at bounding box center [274, 206] width 40 height 9
click at [246, 209] on input "By manager" at bounding box center [246, 209] width 0 height 0
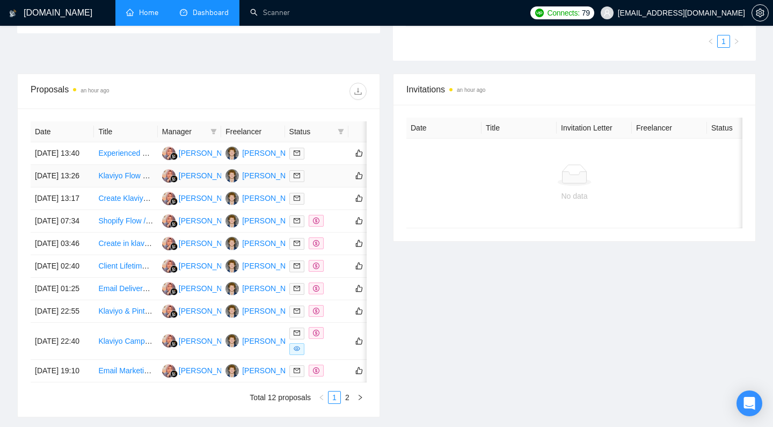
scroll to position [306, 0]
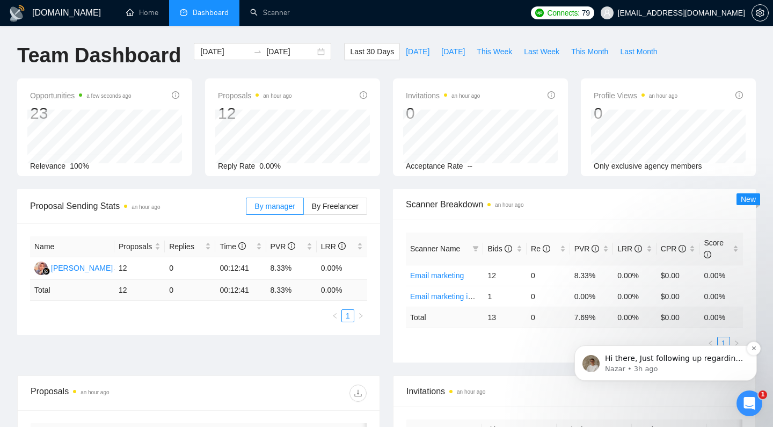
click at [633, 359] on p "Hi there, Just following up regarding your recent request. Is there anything el…" at bounding box center [674, 358] width 139 height 11
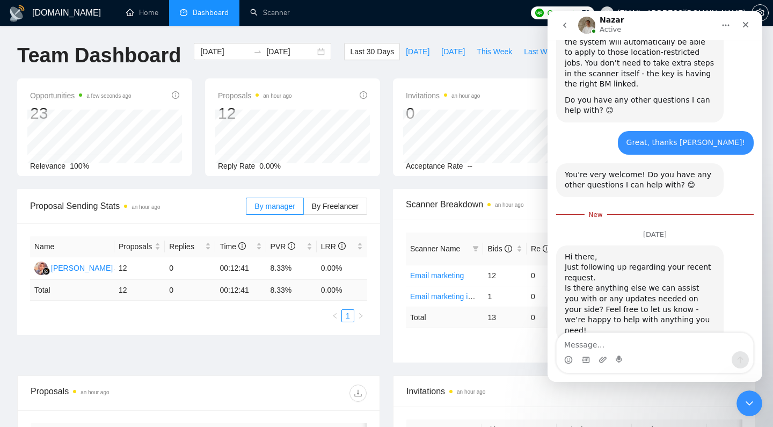
scroll to position [952, 0]
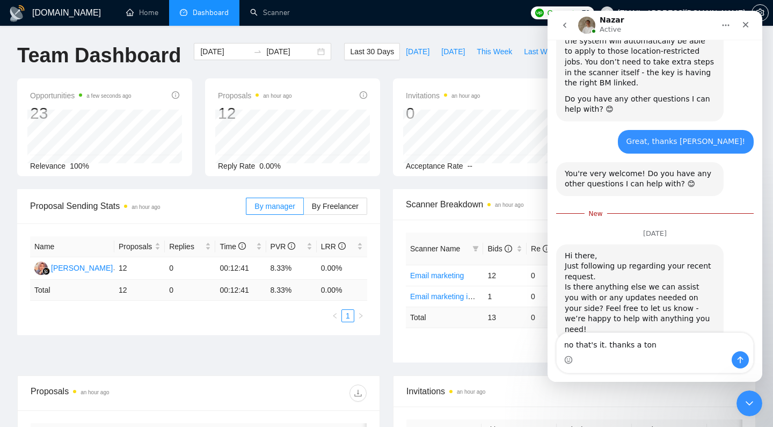
type textarea "no that's it. thanks a ton!"
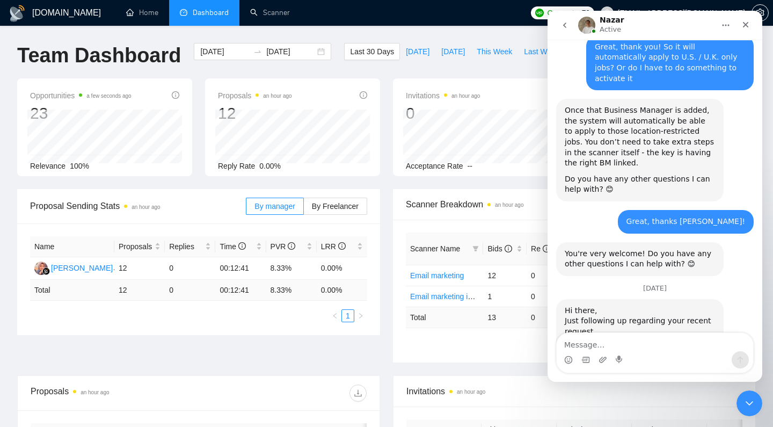
scroll to position [871, 0]
